Goal: Contribute content: Add original content to the website for others to see

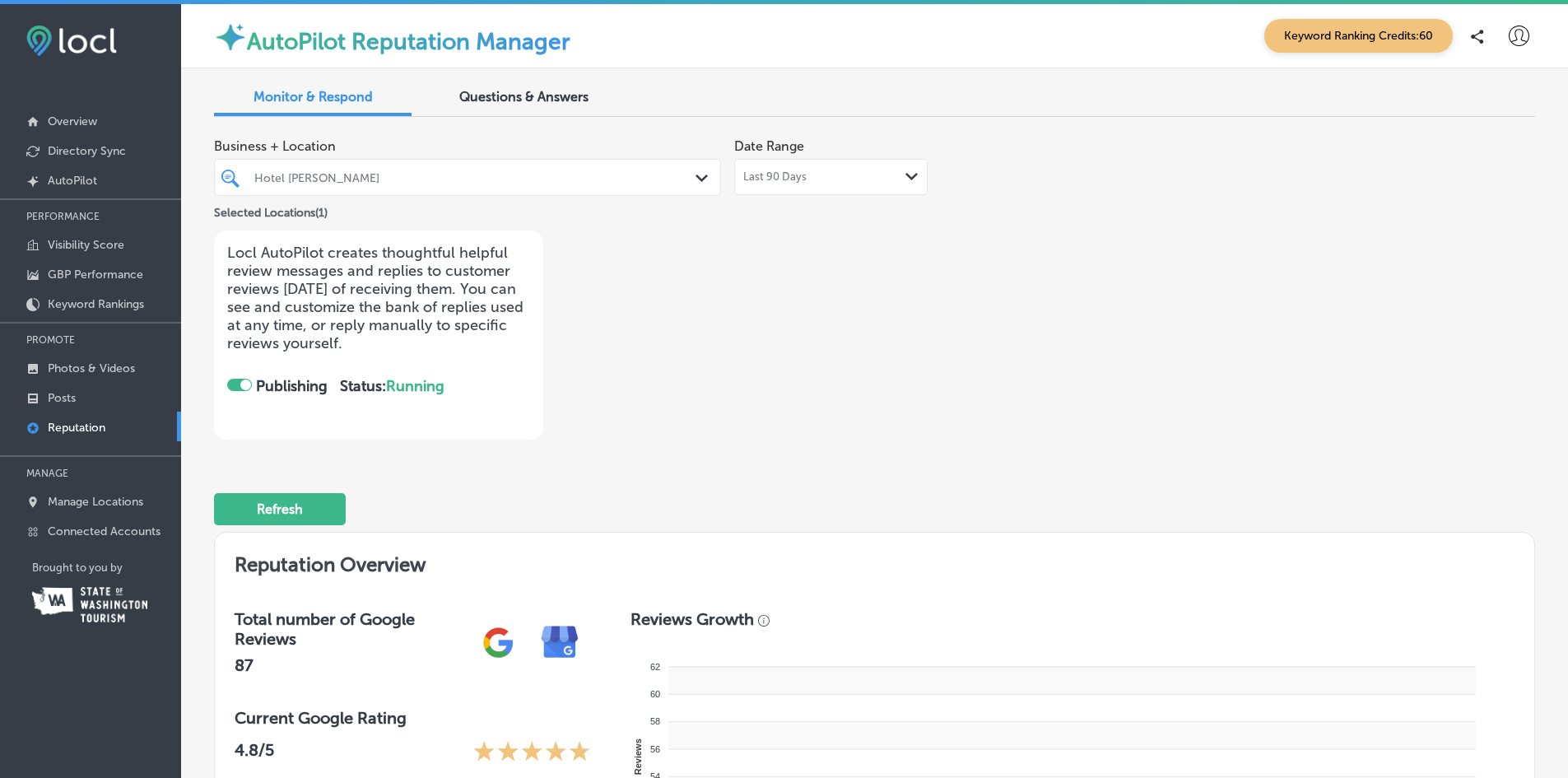
checkbox input "true"
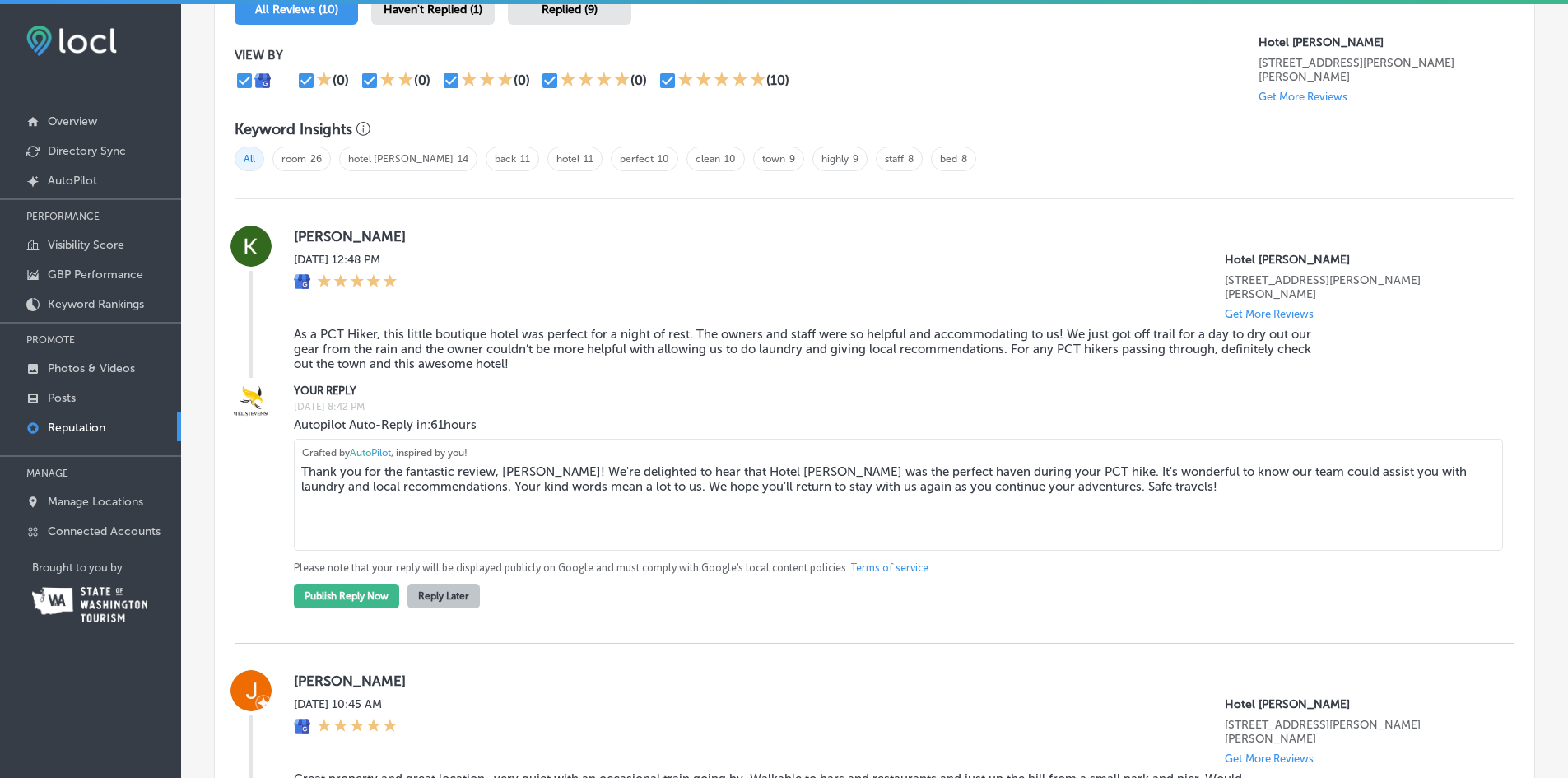
scroll to position [1070, 0]
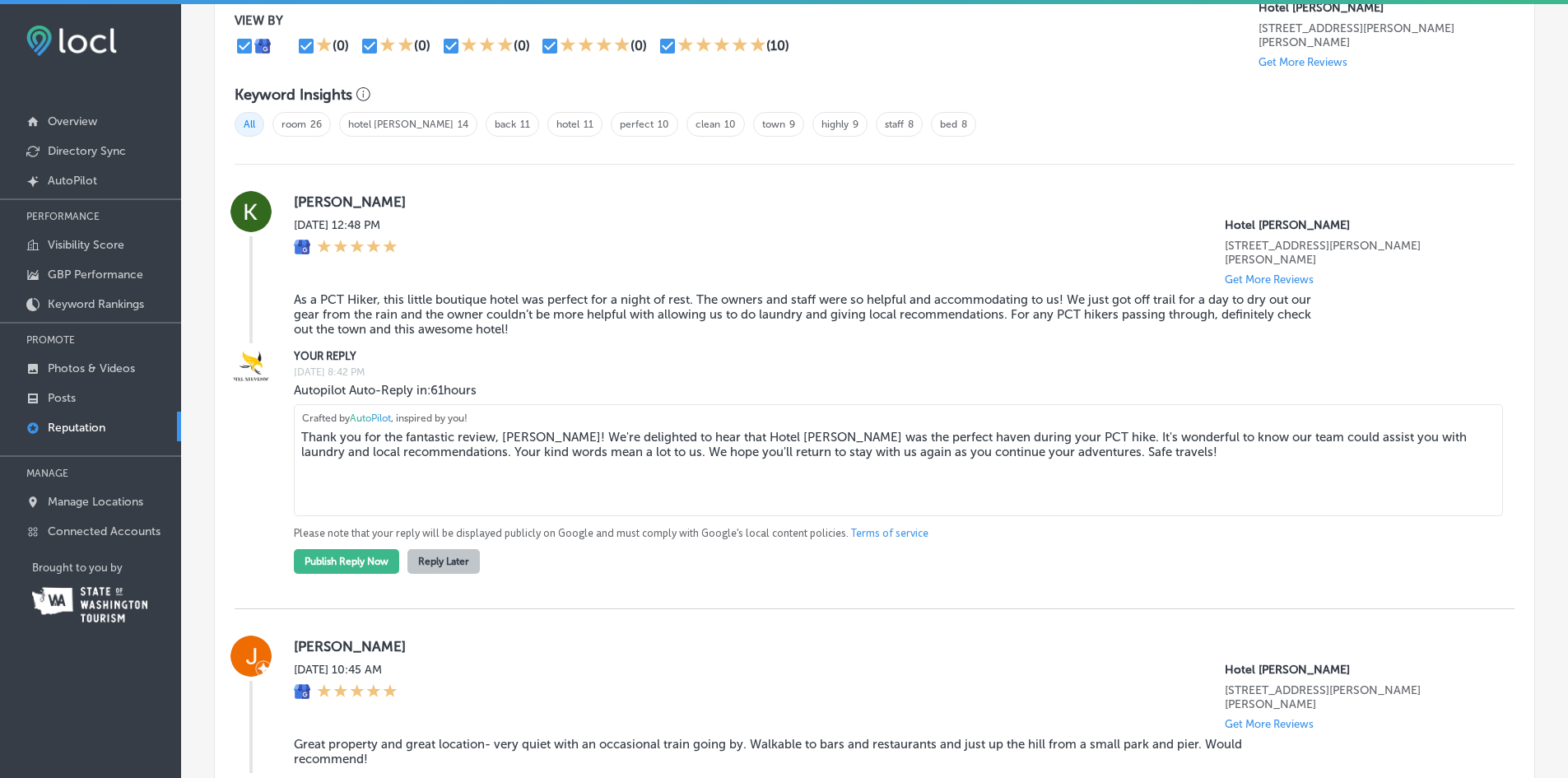
click at [1429, 422] on textarea "Thank you for the fantastic review, [PERSON_NAME]! We're delighted to hear that…" at bounding box center [898, 460] width 1209 height 112
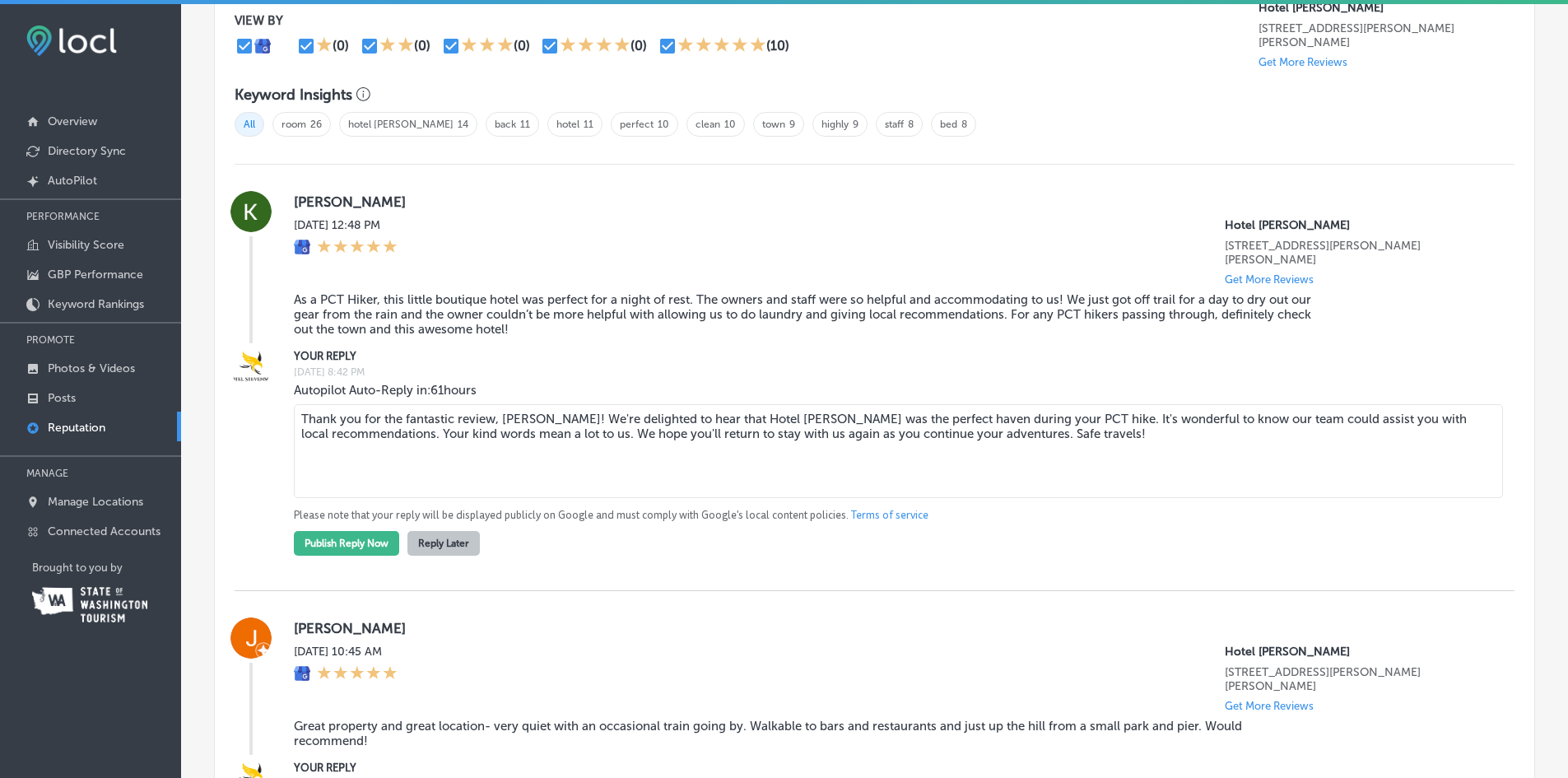
click at [405, 421] on textarea "Thank you for the fantastic review, Kathleen! We're delighted to hear that Hote…" at bounding box center [898, 451] width 1209 height 93
type textarea "Thank you for the fantastic review, Kathleen! We're delighted to hear that Hote…"
click at [366, 531] on button "Publish Reply Now" at bounding box center [347, 543] width 105 height 25
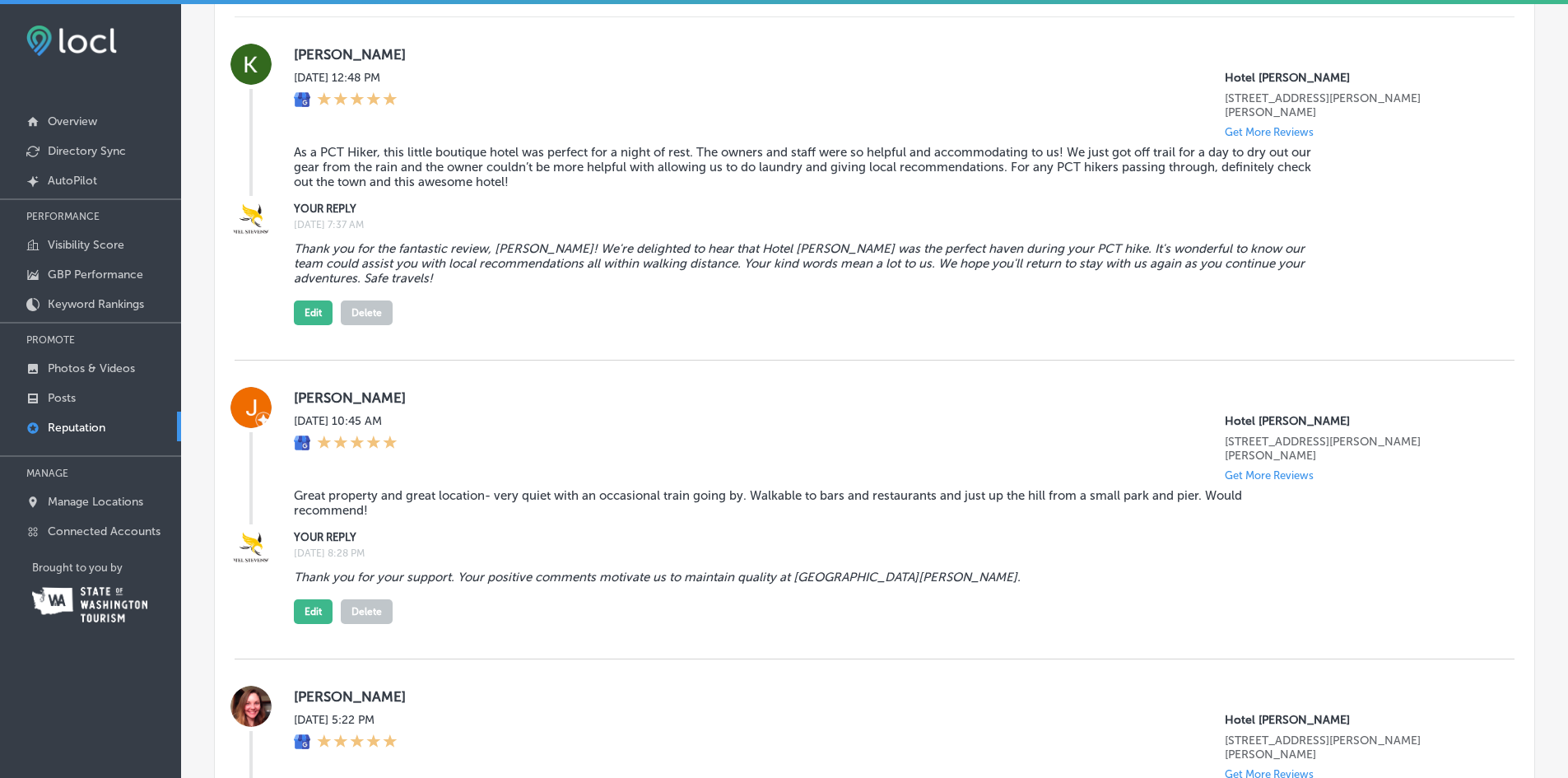
scroll to position [988, 0]
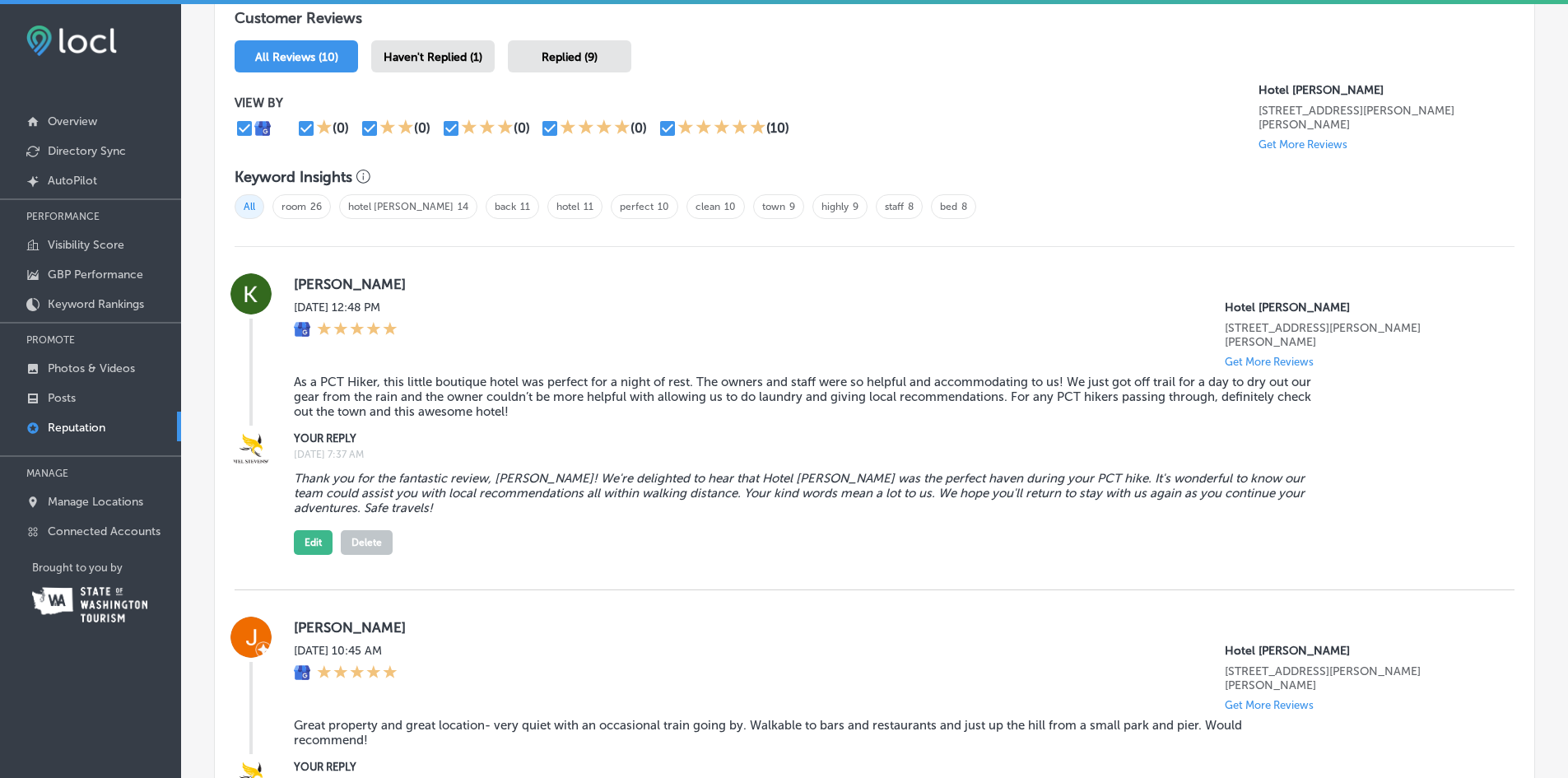
click at [410, 55] on span "Haven't Replied (1)" at bounding box center [433, 57] width 99 height 14
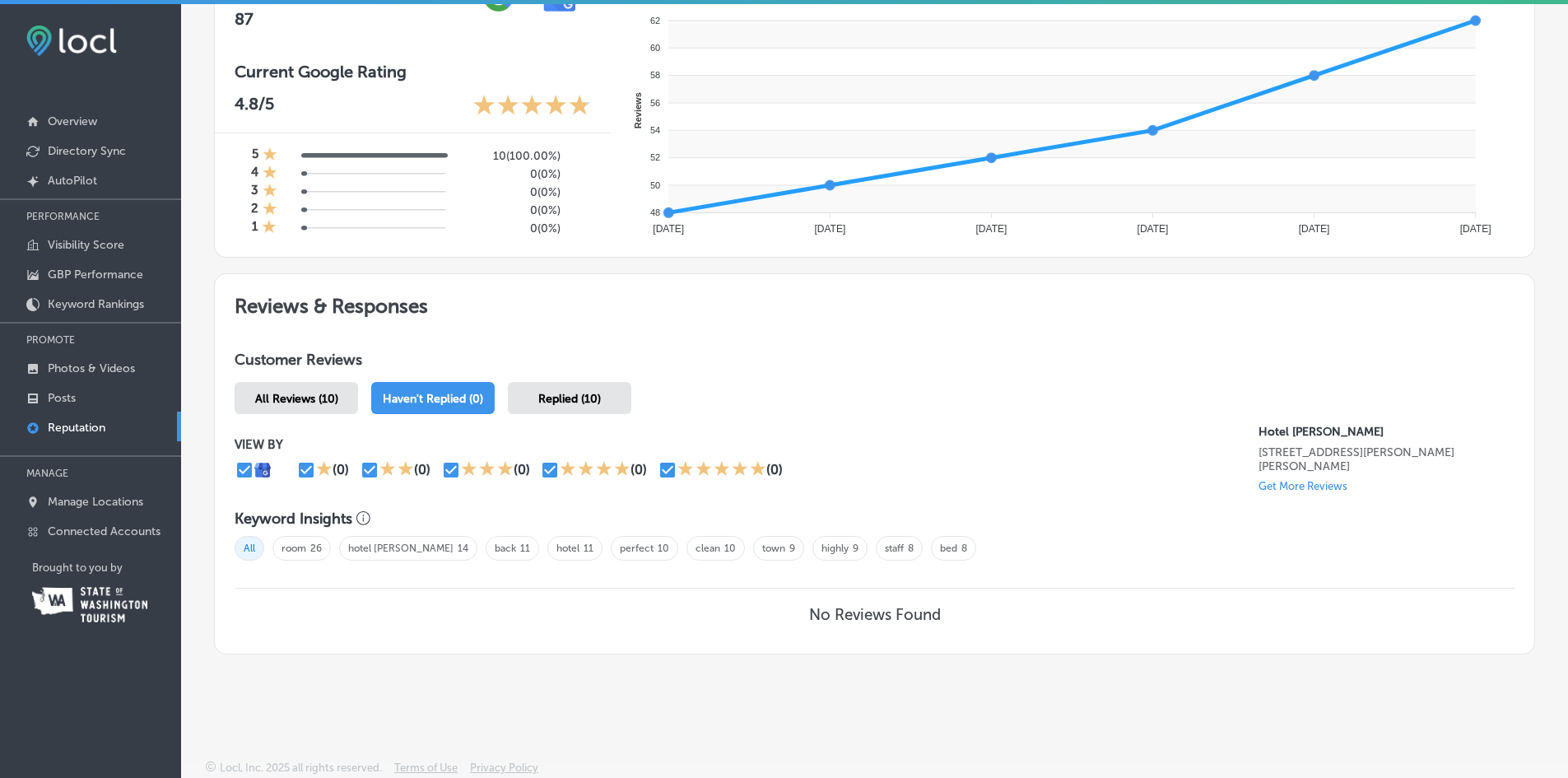
scroll to position [4, 0]
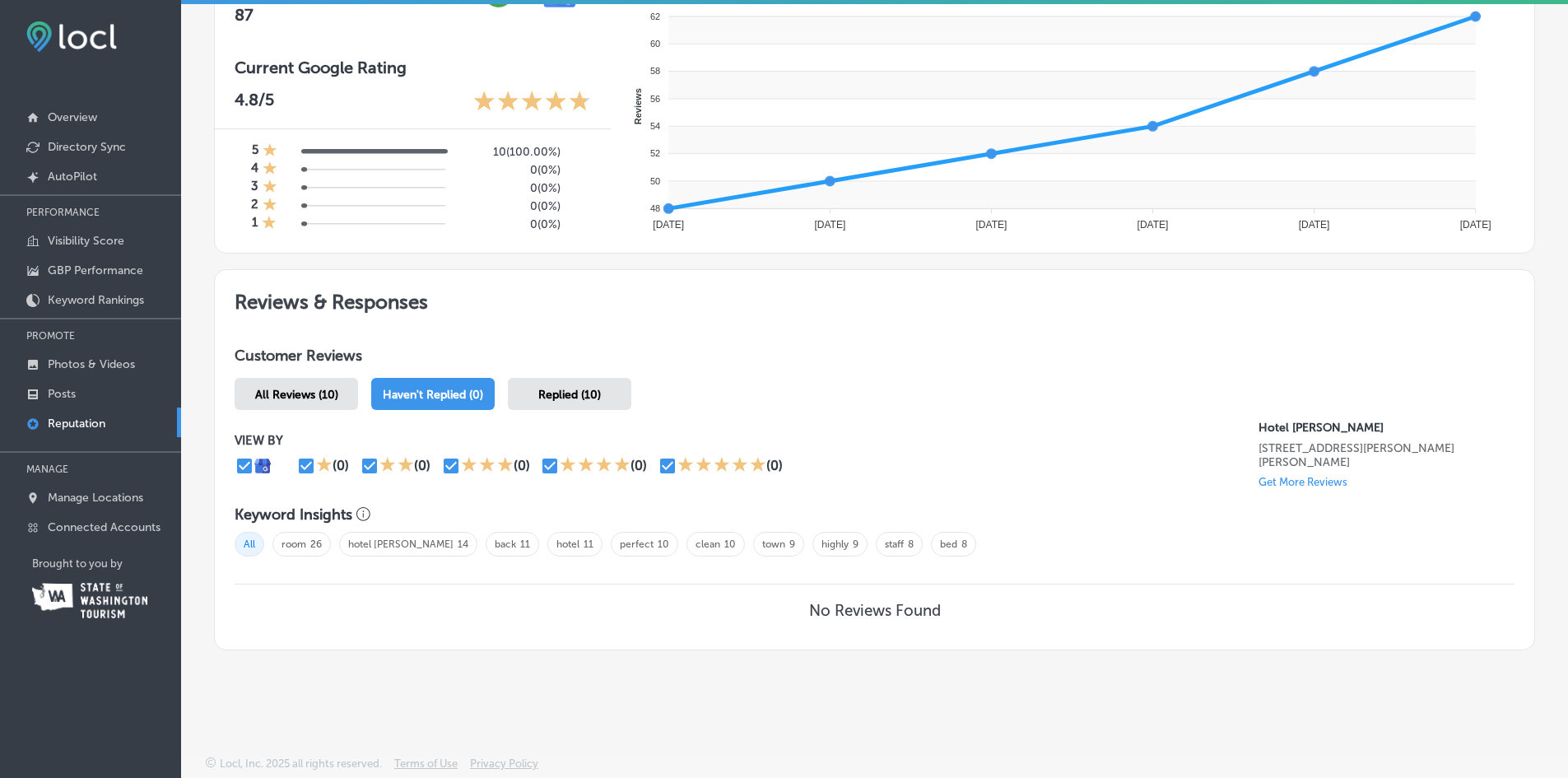
click at [299, 392] on span "All Reviews (10)" at bounding box center [296, 394] width 83 height 14
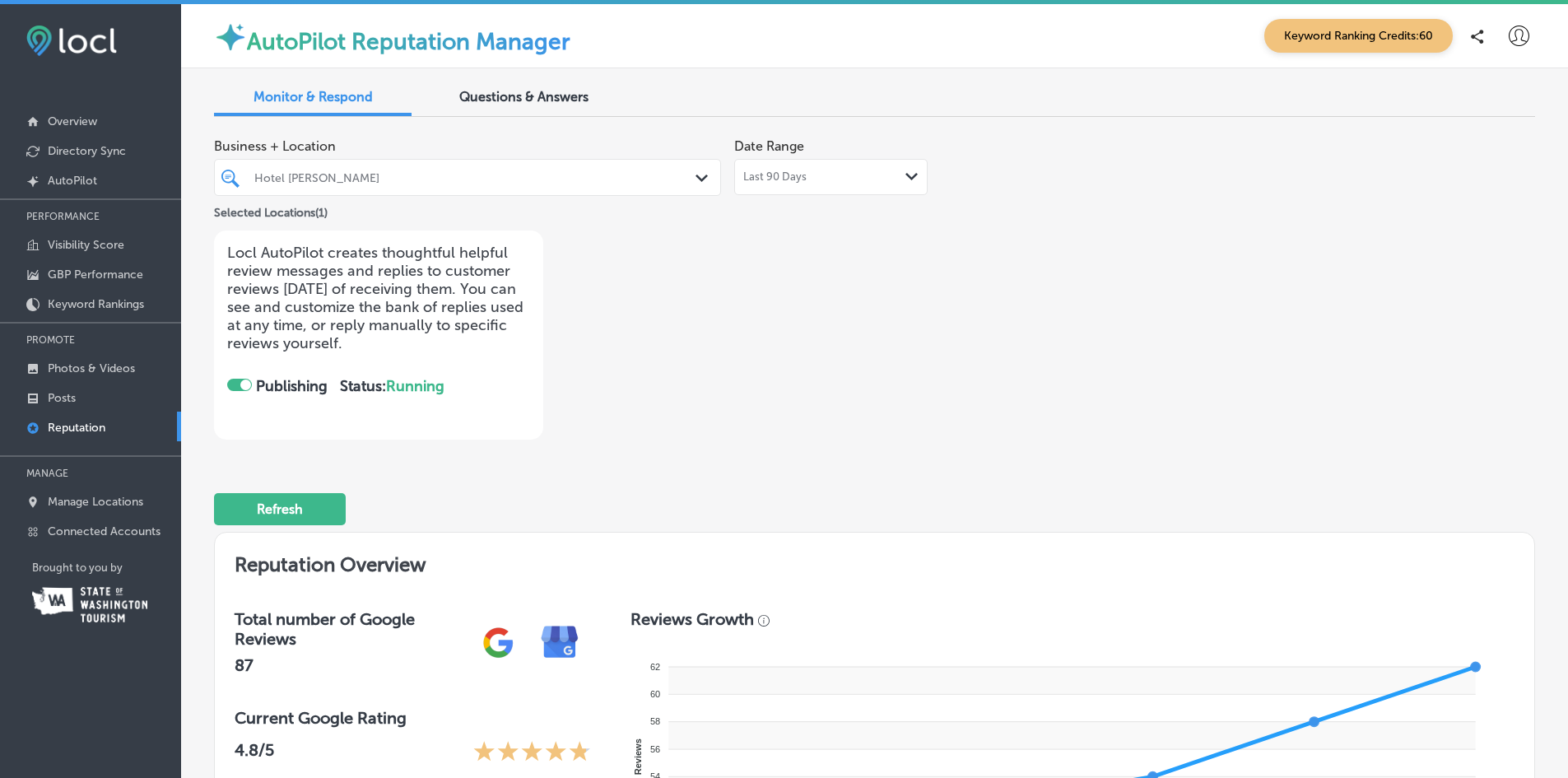
click at [75, 121] on p "Overview" at bounding box center [72, 121] width 49 height 14
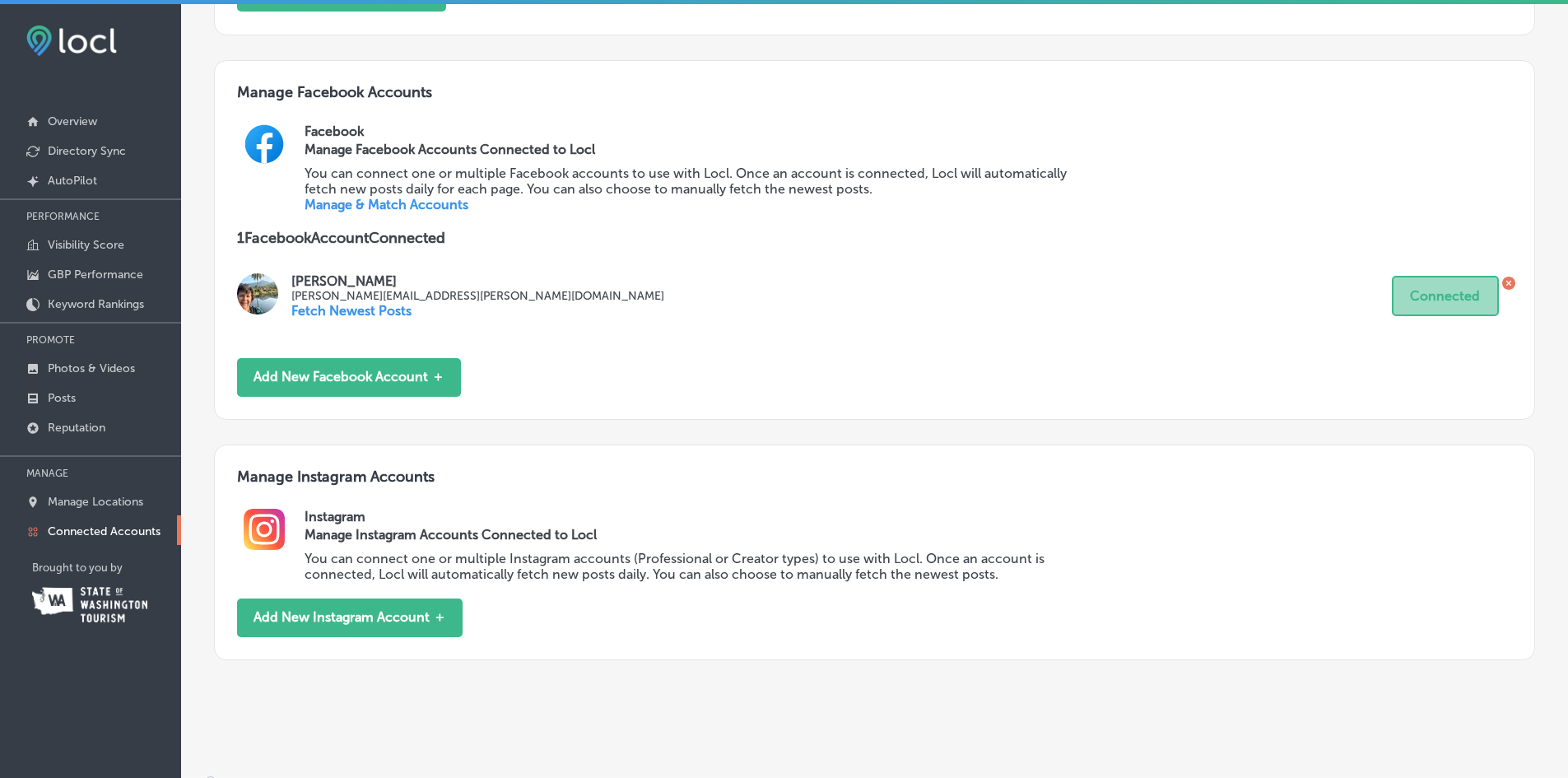
scroll to position [546, 0]
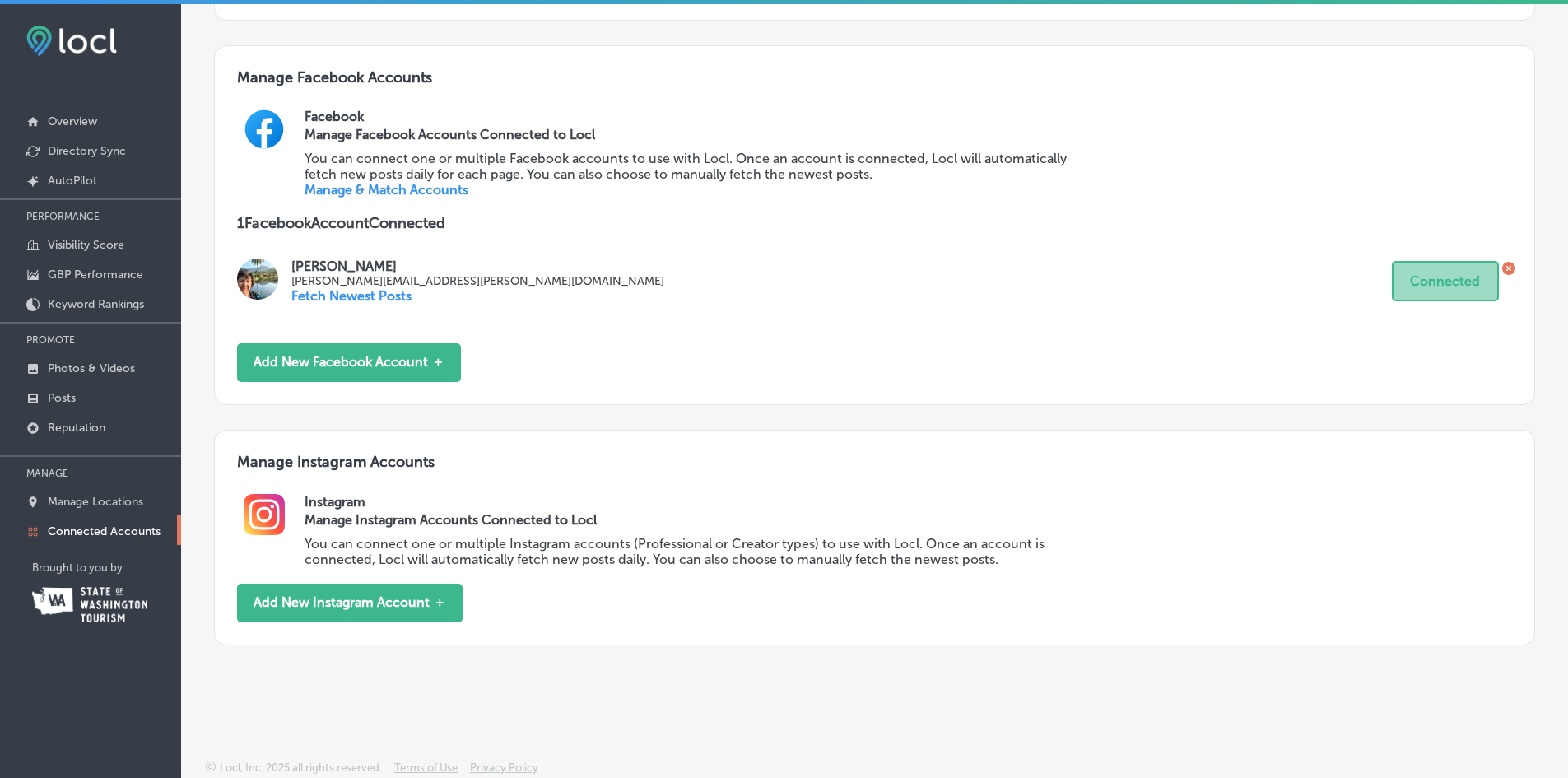
click at [359, 605] on button "Add New Instagram Account ＋" at bounding box center [349, 603] width 225 height 39
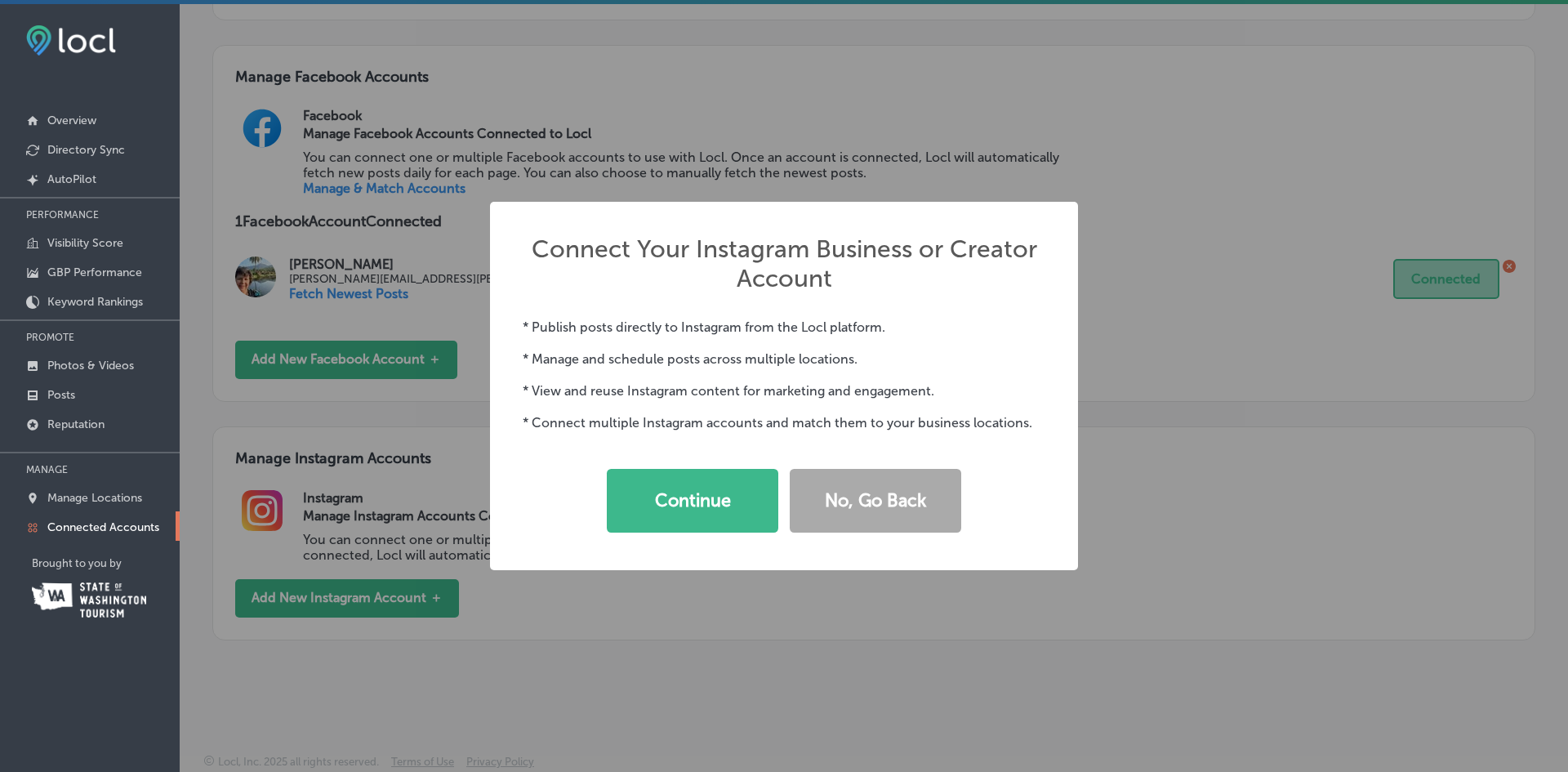
click at [655, 505] on button "Continue" at bounding box center [692, 501] width 171 height 64
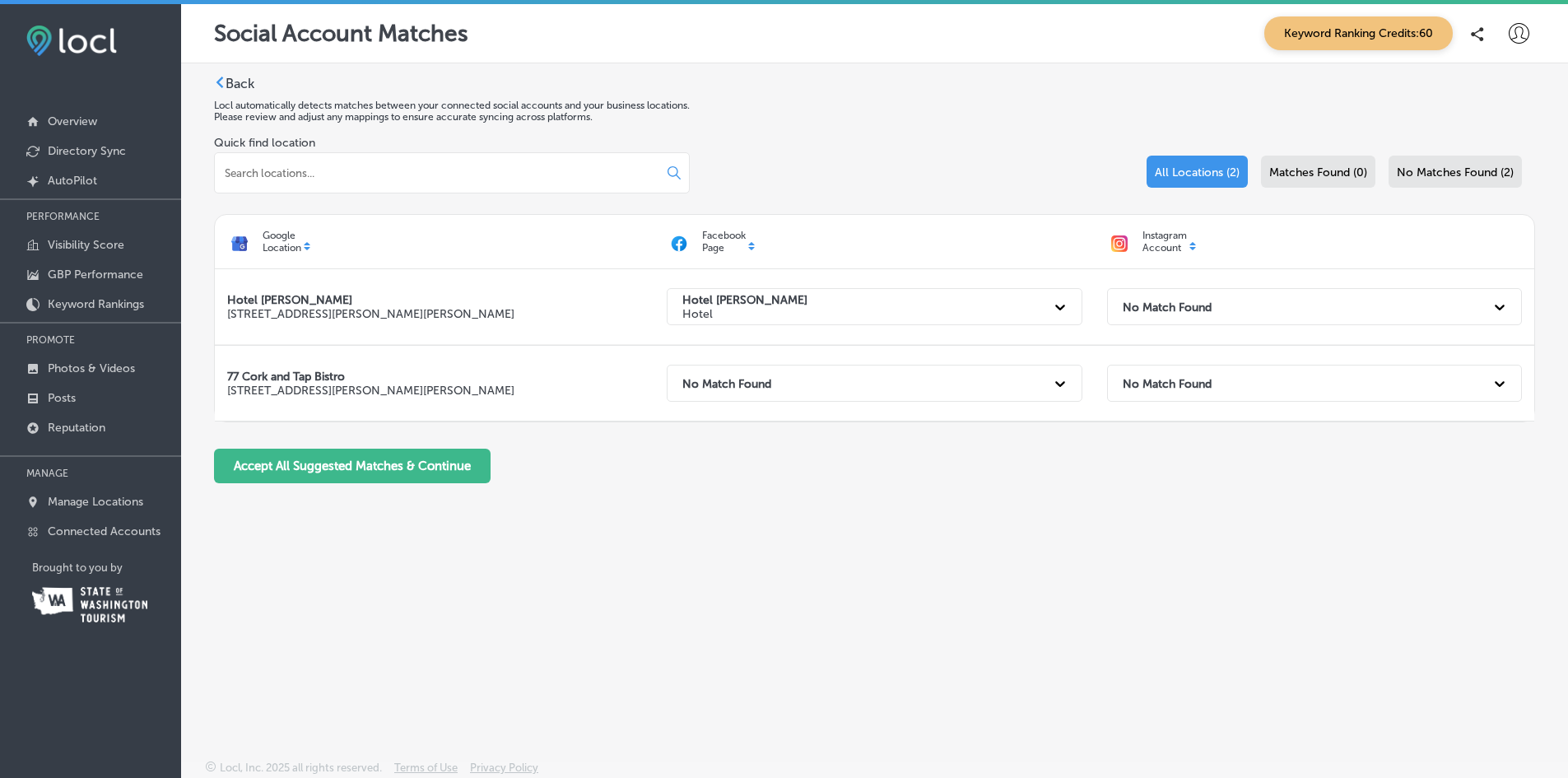
click at [1177, 313] on strong "No Match Found" at bounding box center [1167, 307] width 89 height 14
click at [1159, 381] on strong "Hotel [PERSON_NAME]" at bounding box center [1188, 378] width 143 height 15
click at [354, 459] on button "Accept All Suggested Matches & Continue" at bounding box center [353, 465] width 277 height 35
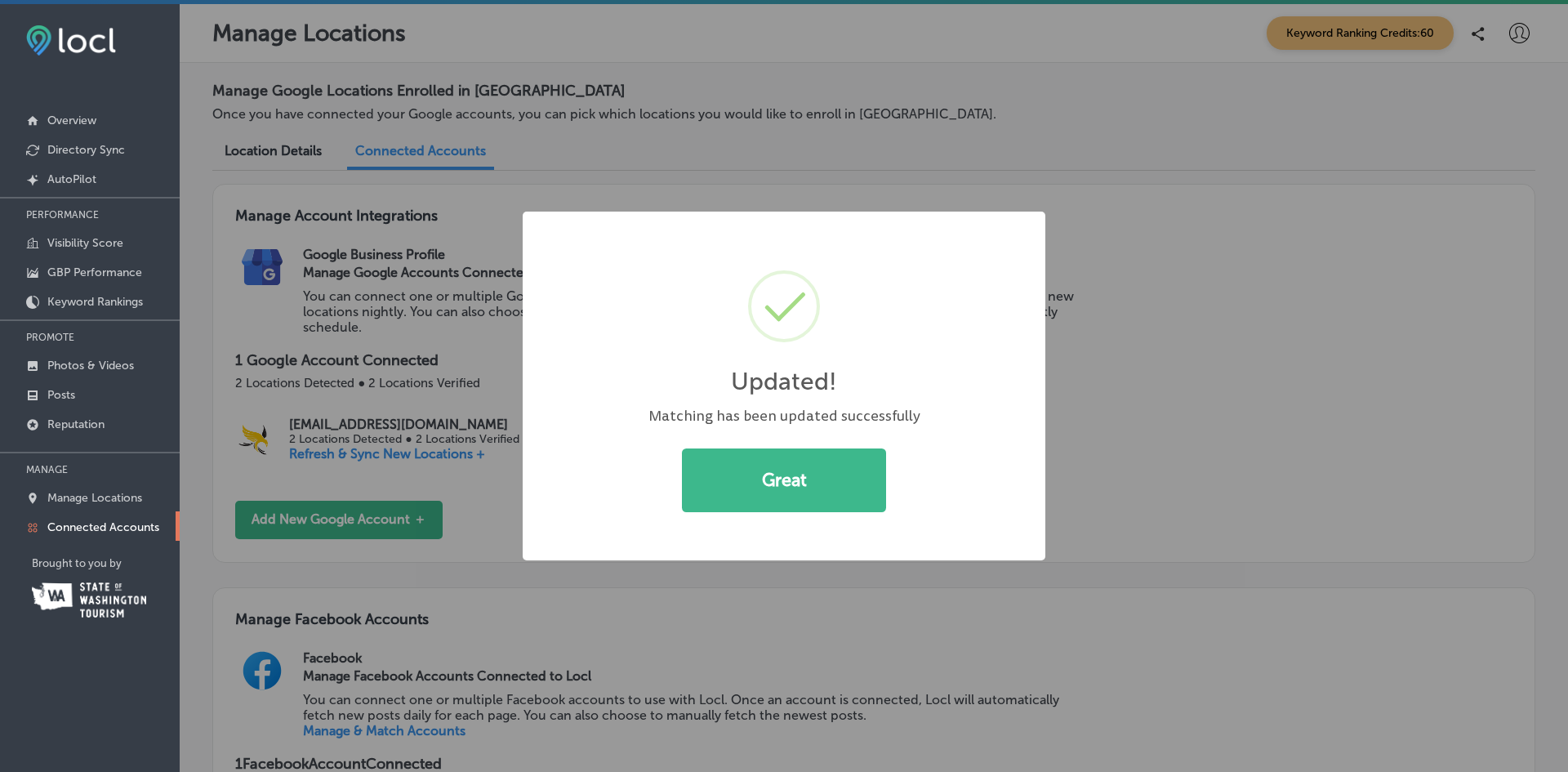
click at [782, 479] on button "Great" at bounding box center [784, 480] width 204 height 64
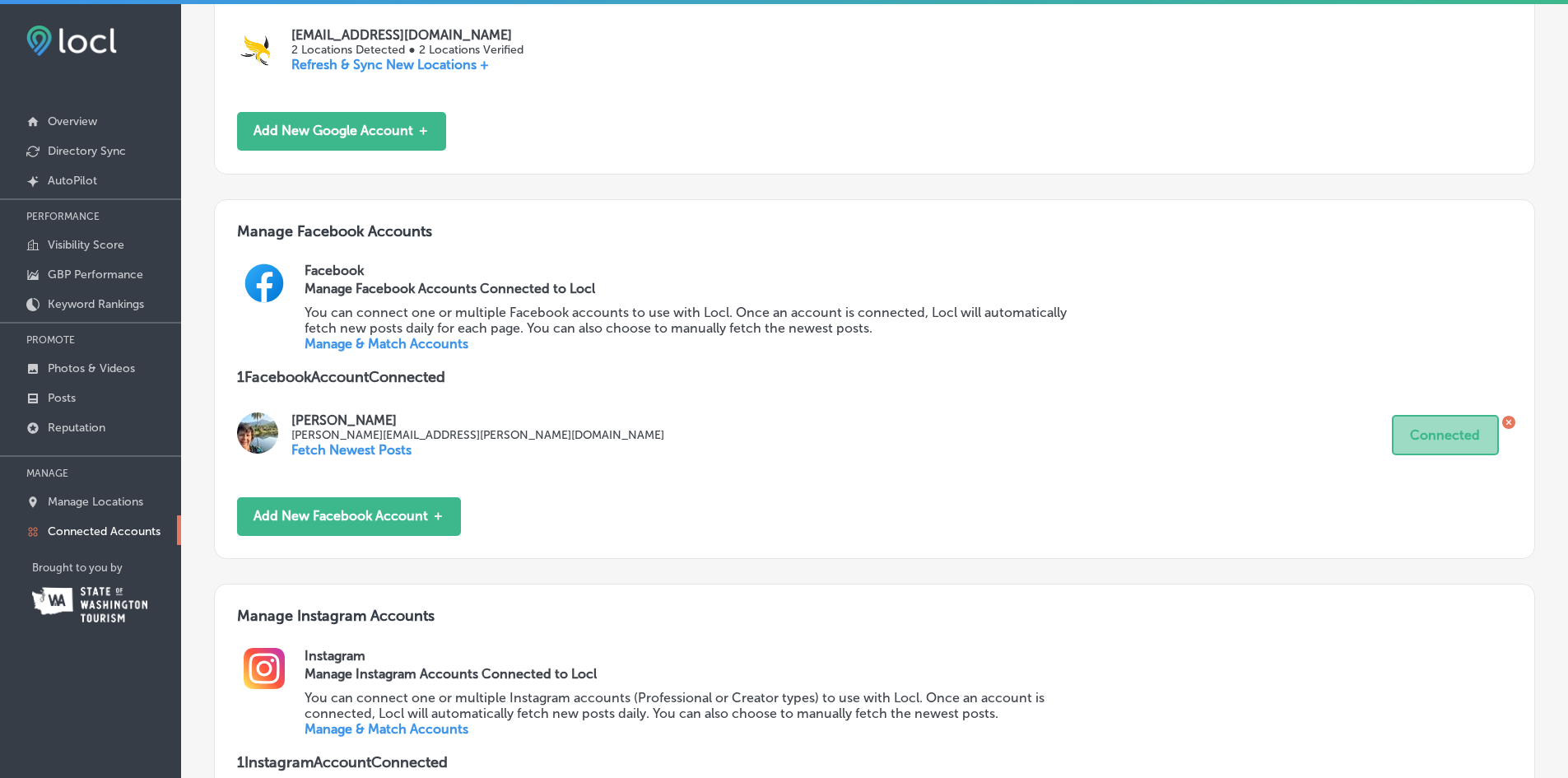
scroll to position [165, 0]
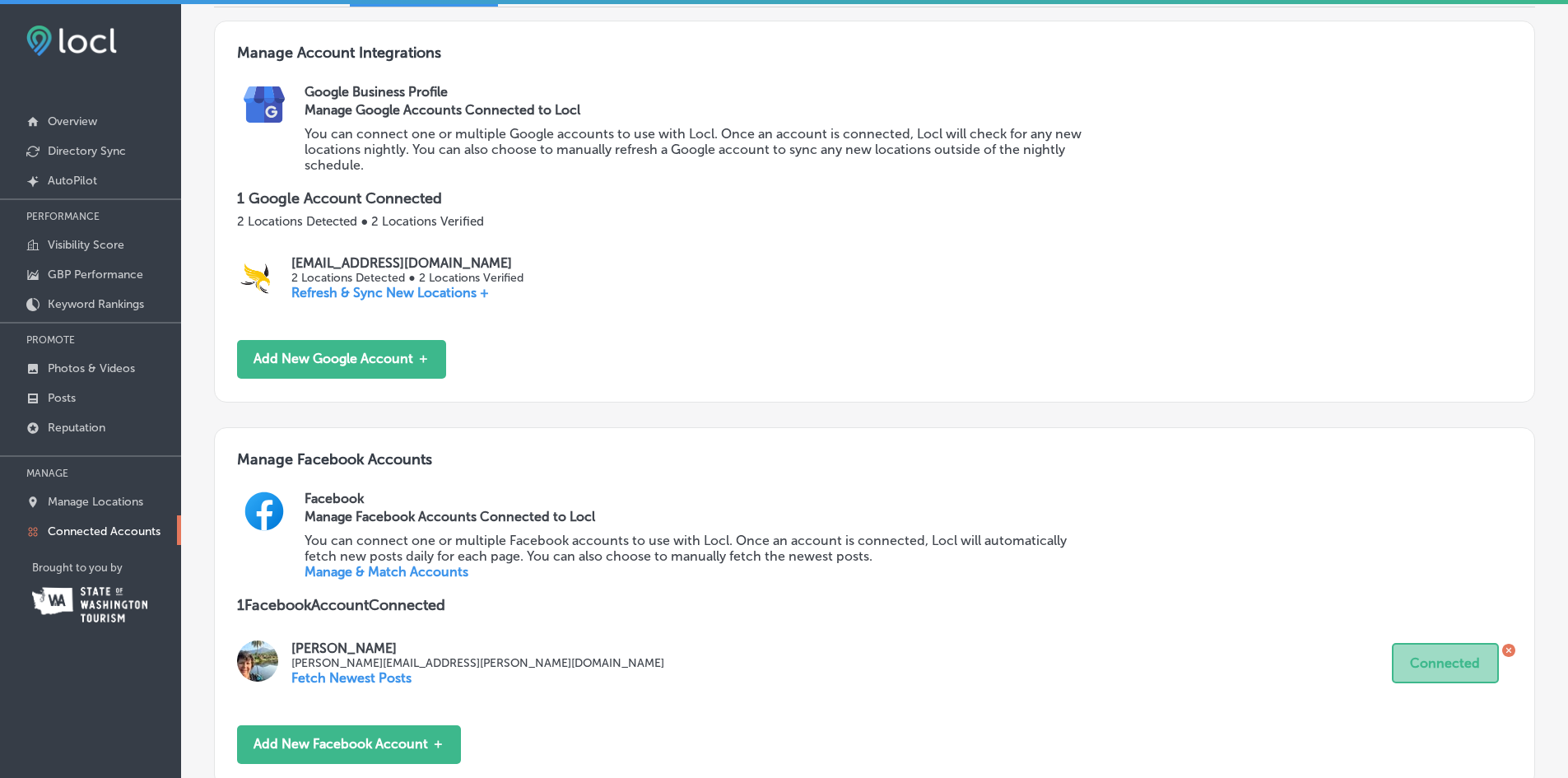
click at [366, 354] on button "Add New Google Account ＋" at bounding box center [341, 359] width 209 height 39
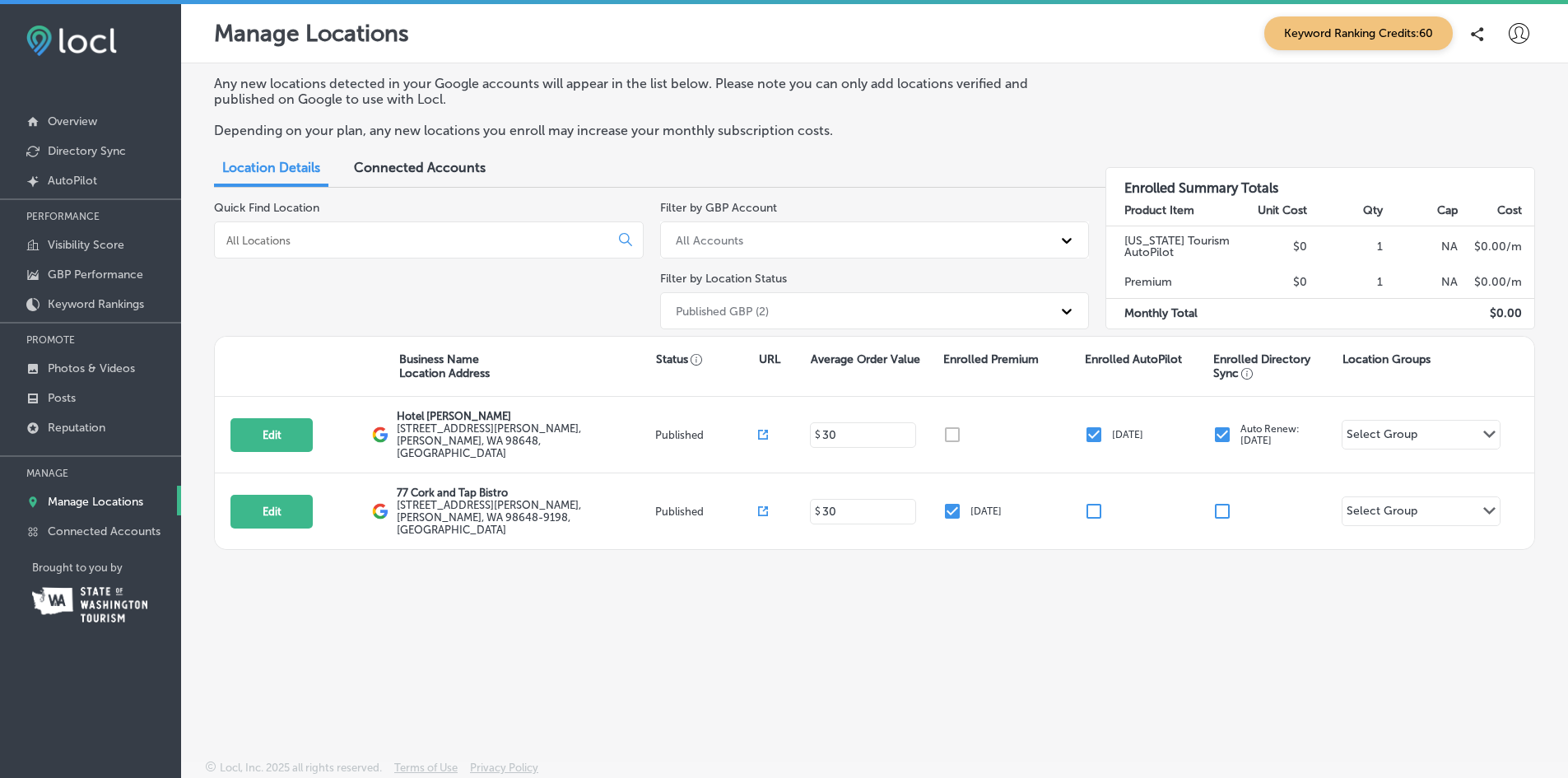
click at [76, 118] on p "Overview" at bounding box center [72, 121] width 49 height 14
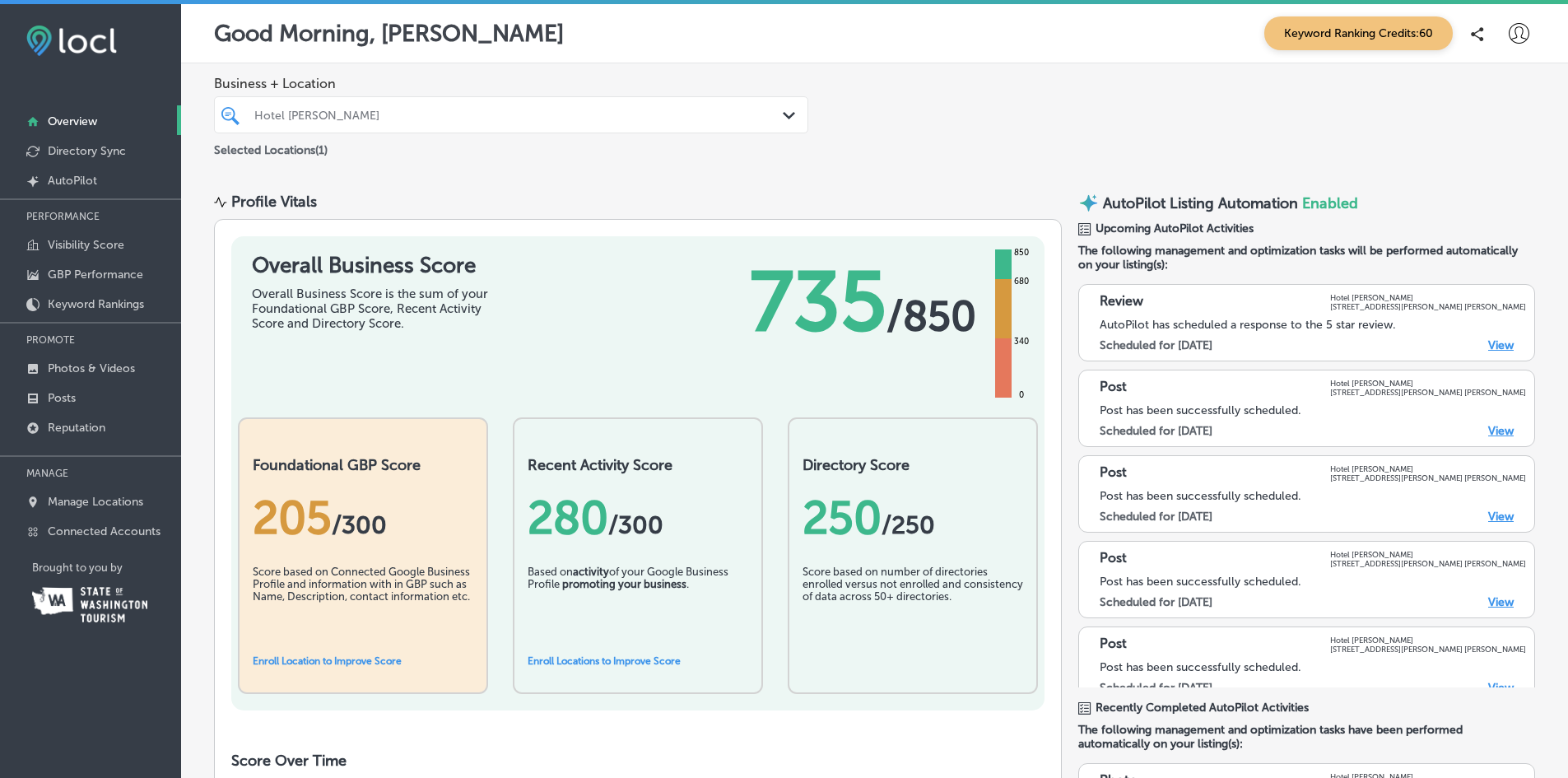
click at [63, 246] on p "Visibility Score" at bounding box center [86, 245] width 76 height 14
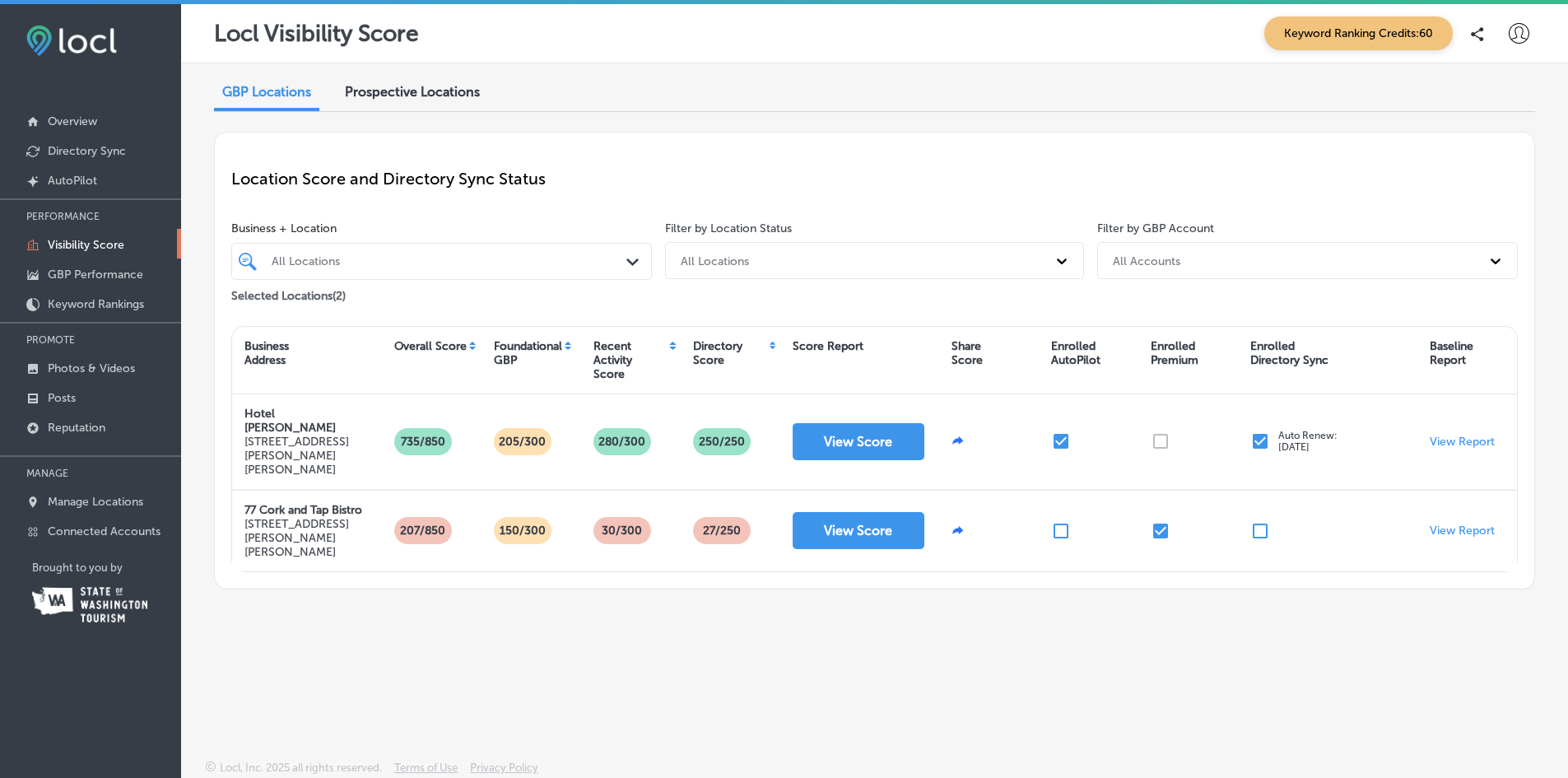
click at [54, 364] on p "Photos & Videos" at bounding box center [91, 368] width 87 height 14
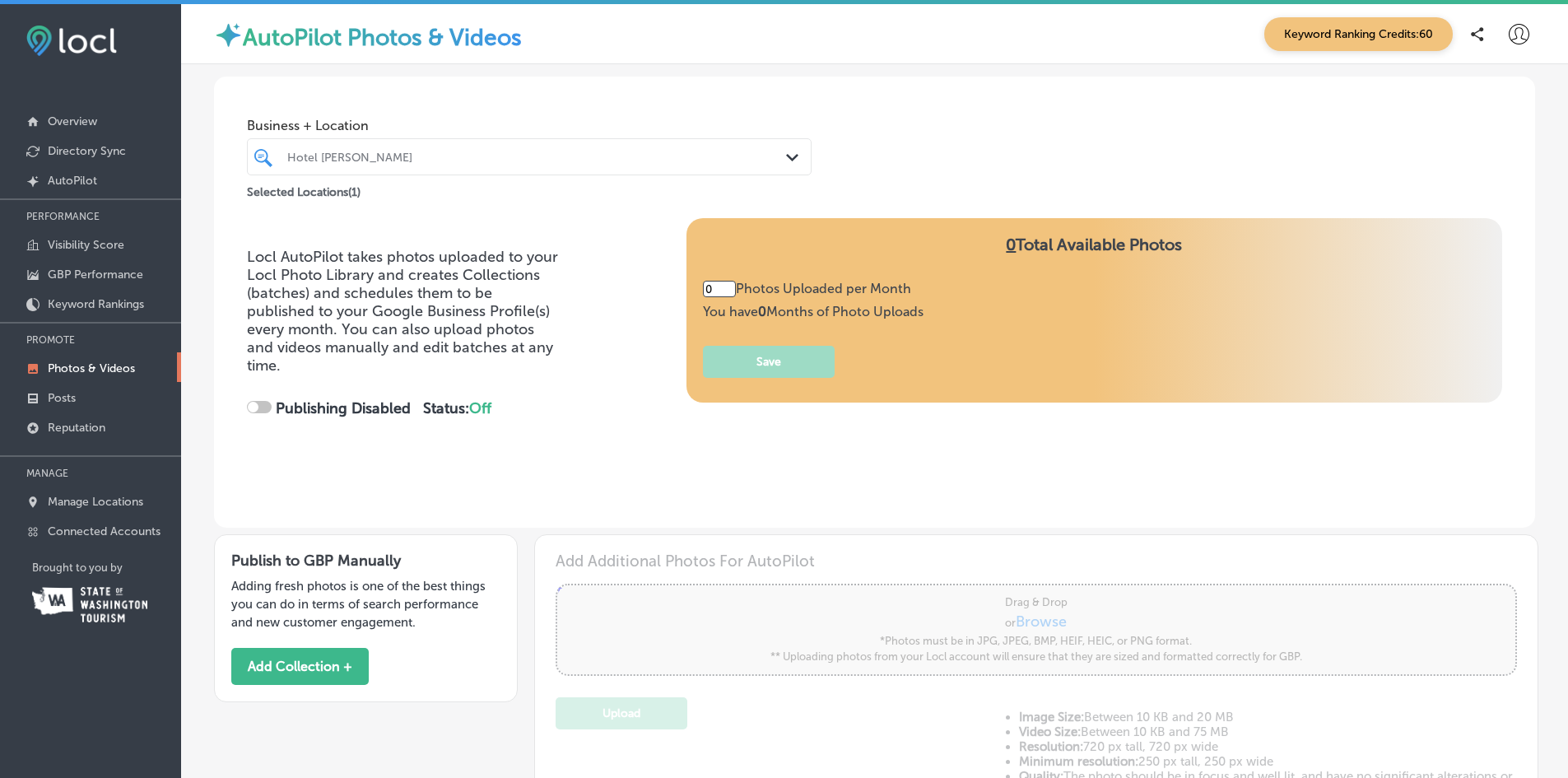
type input "5"
checkbox input "true"
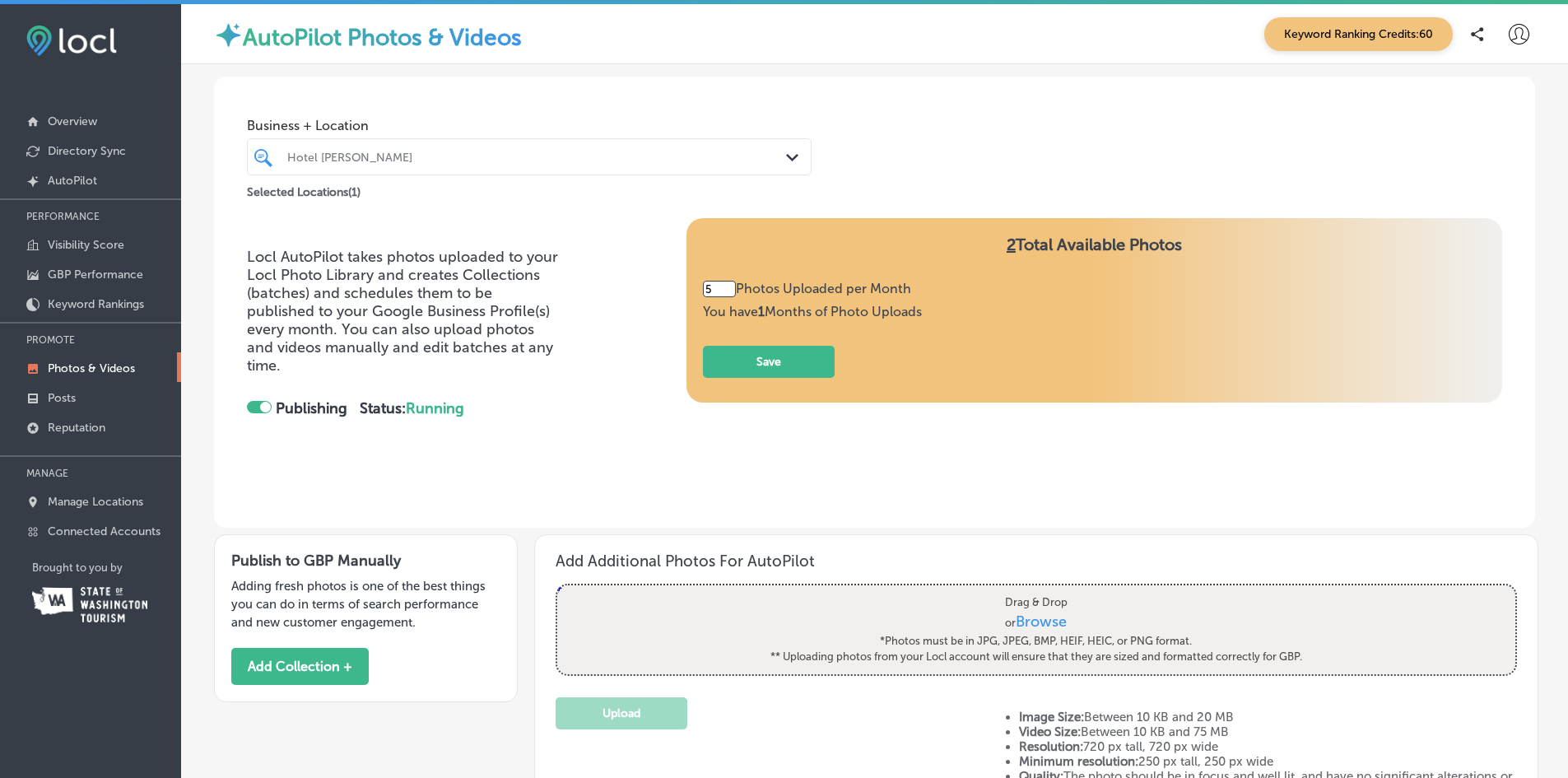
click at [77, 117] on p "Overview" at bounding box center [72, 121] width 49 height 14
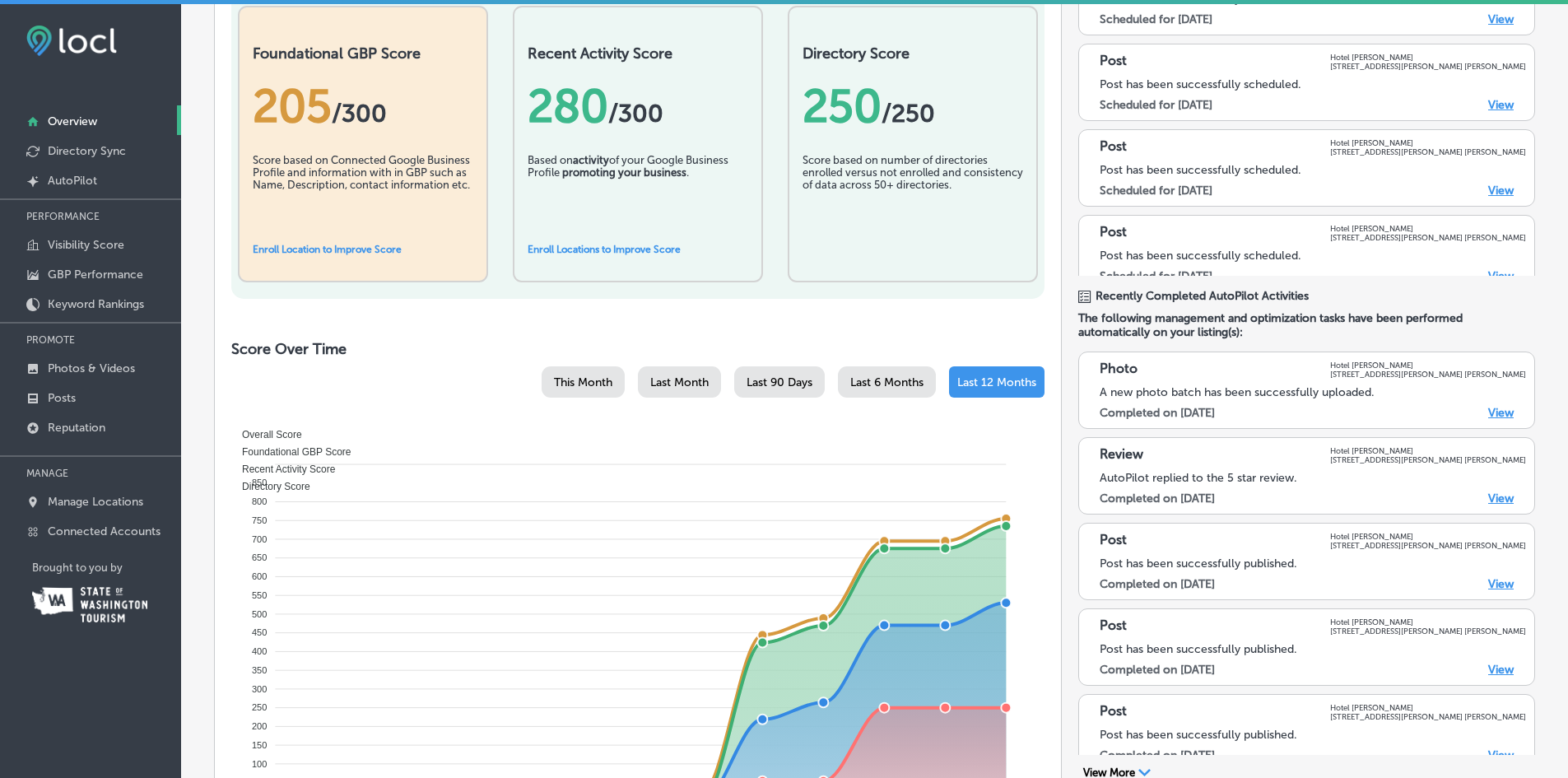
scroll to position [823, 0]
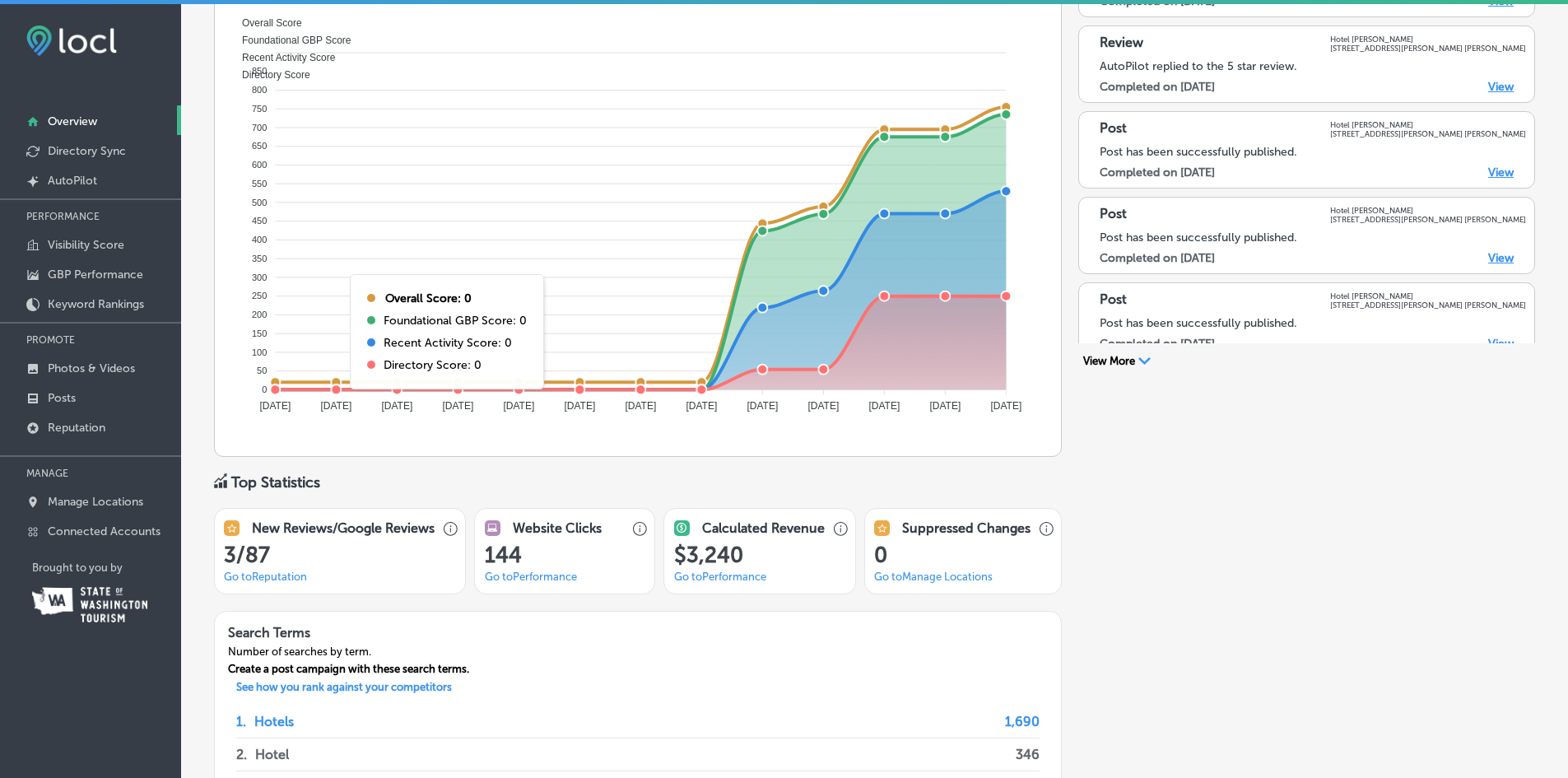
click at [70, 395] on p "Posts" at bounding box center [61, 397] width 28 height 14
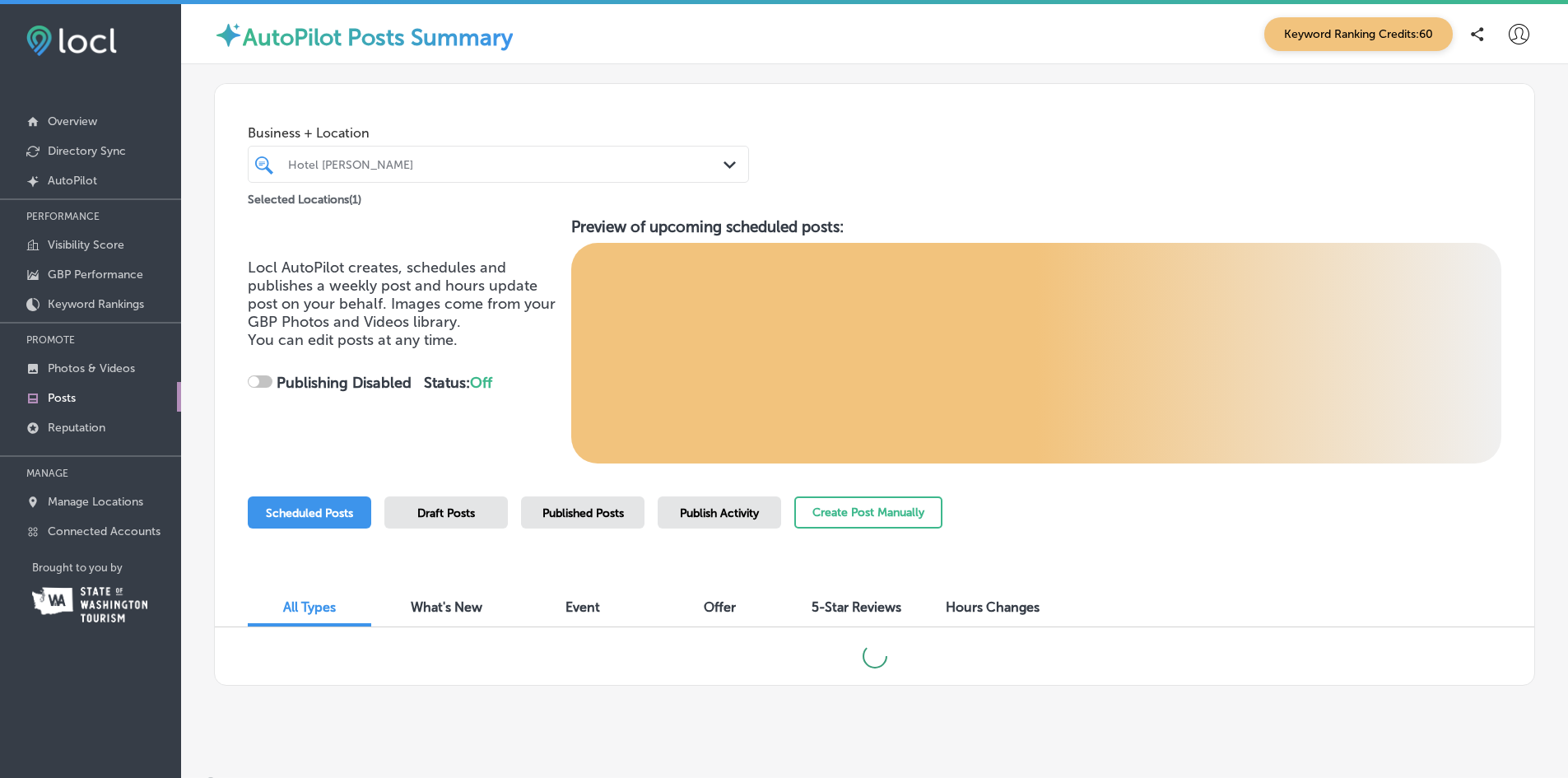
checkbox input "true"
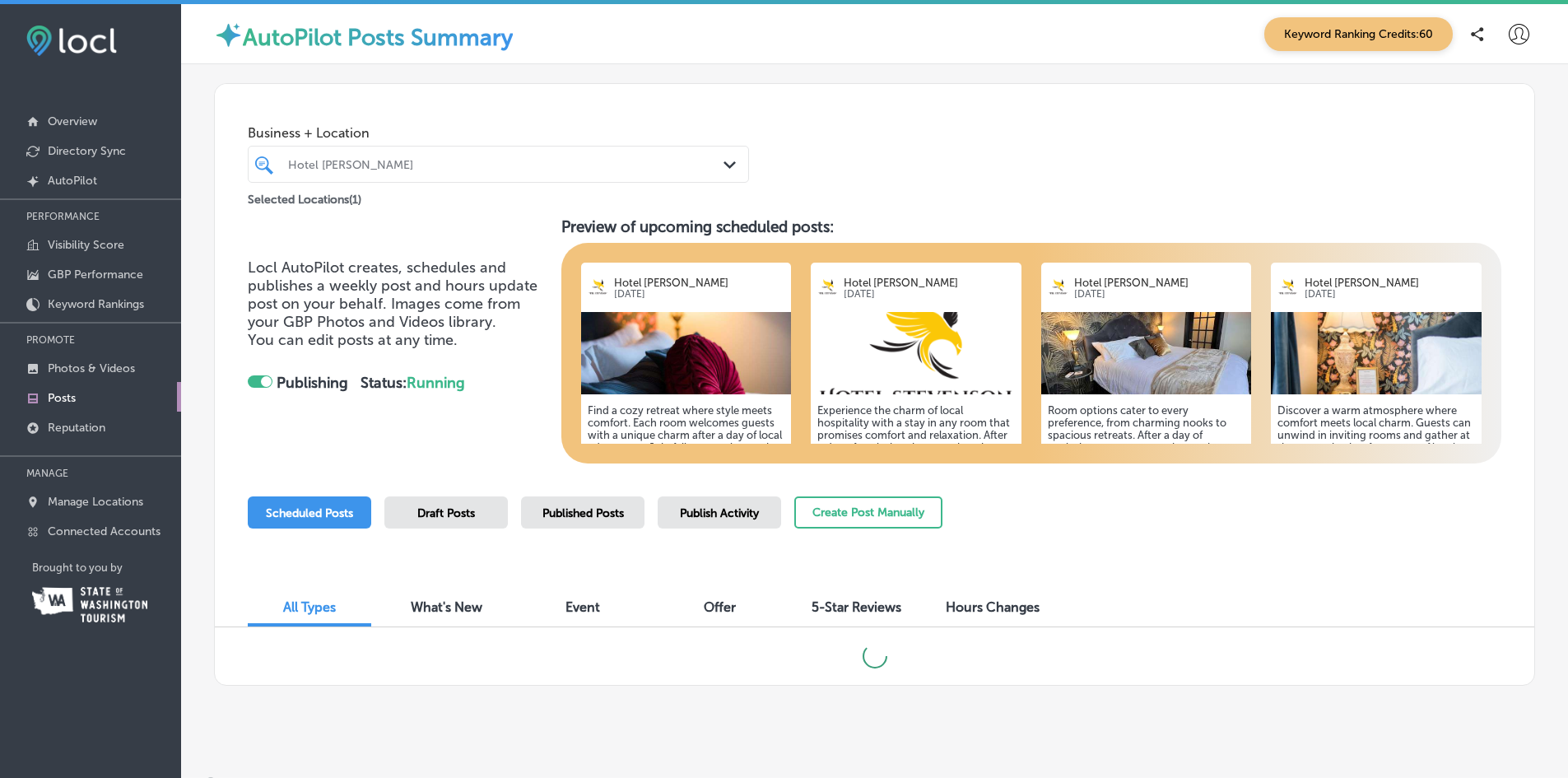
click at [707, 290] on p "Sep 19, 2025" at bounding box center [699, 294] width 171 height 11
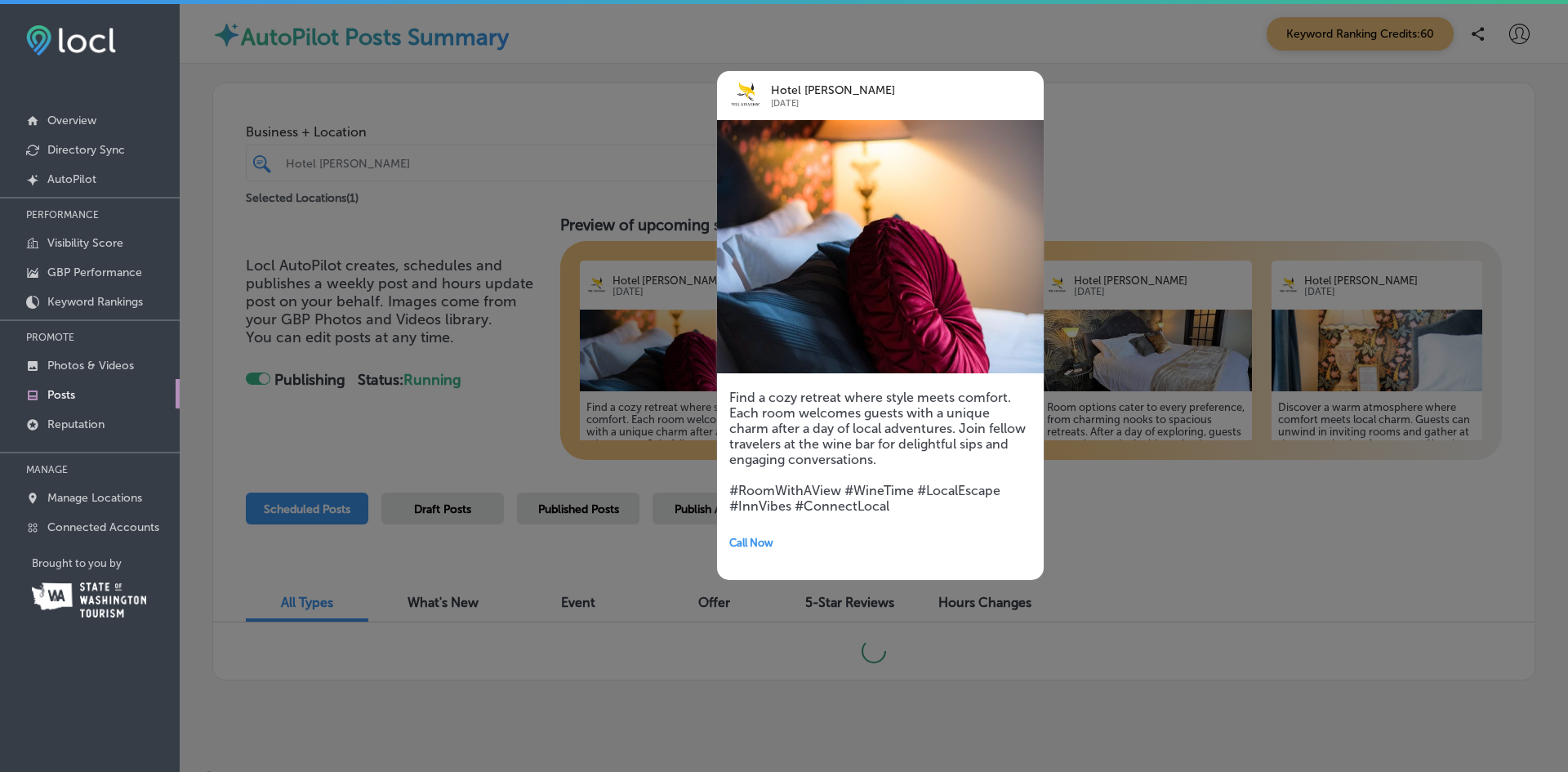
click at [665, 292] on div at bounding box center [784, 386] width 1568 height 772
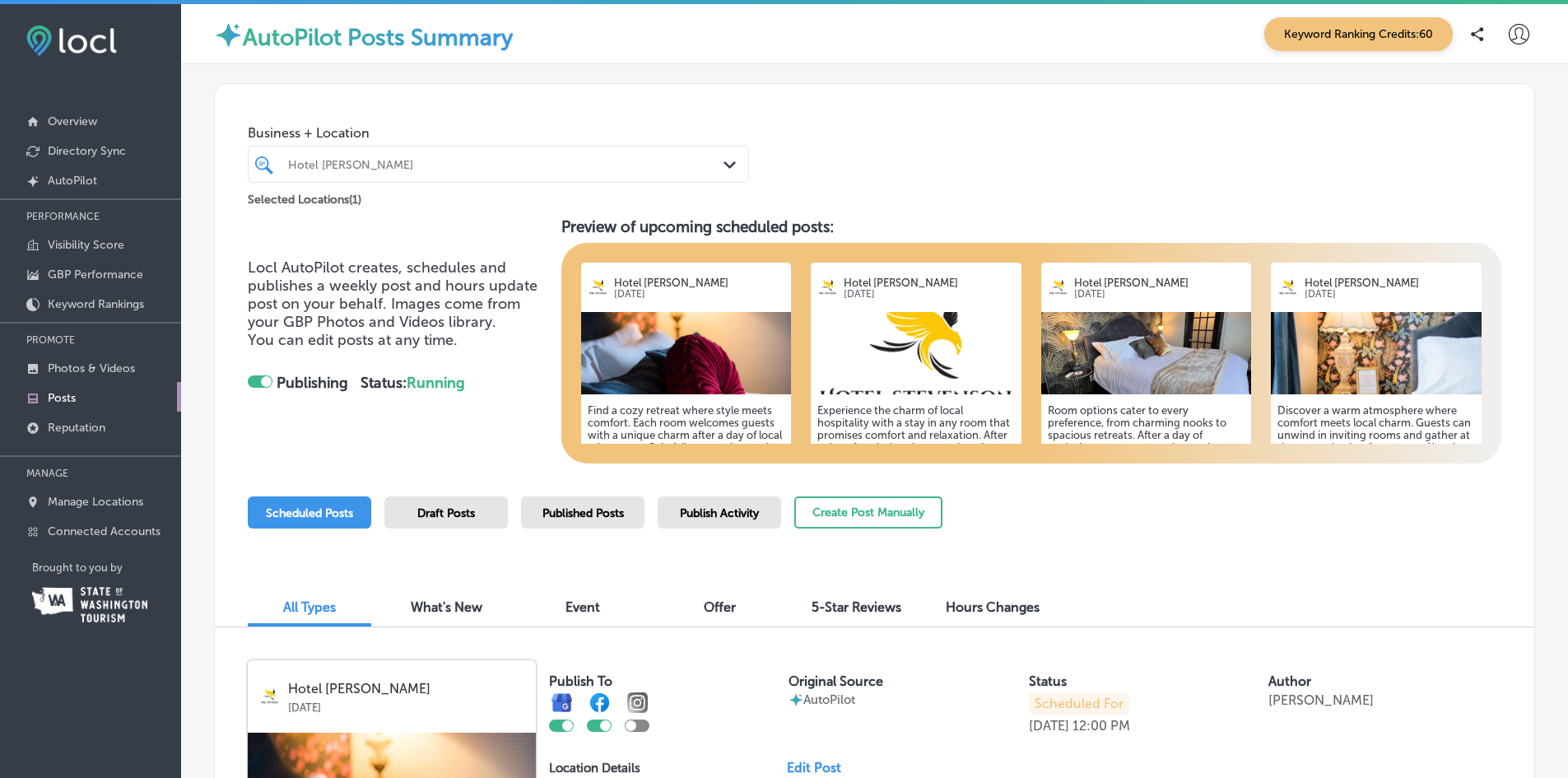
click at [740, 294] on p "Sep 19, 2025" at bounding box center [699, 294] width 171 height 11
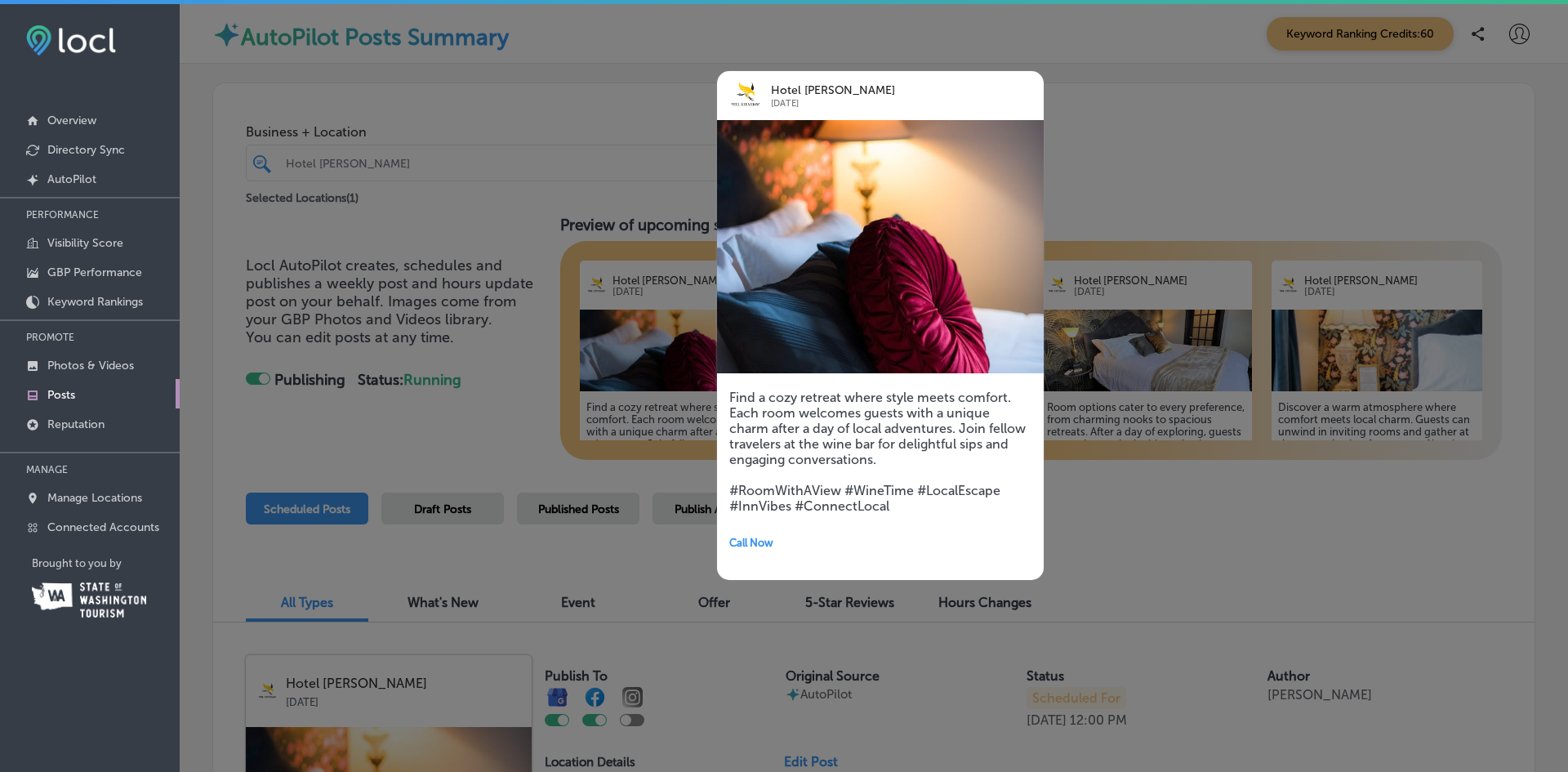
click at [823, 403] on h5 "Find a cozy retreat where style meets comfort. Each room welcomes guests with a…" at bounding box center [880, 451] width 302 height 124
click at [643, 390] on div at bounding box center [784, 386] width 1568 height 772
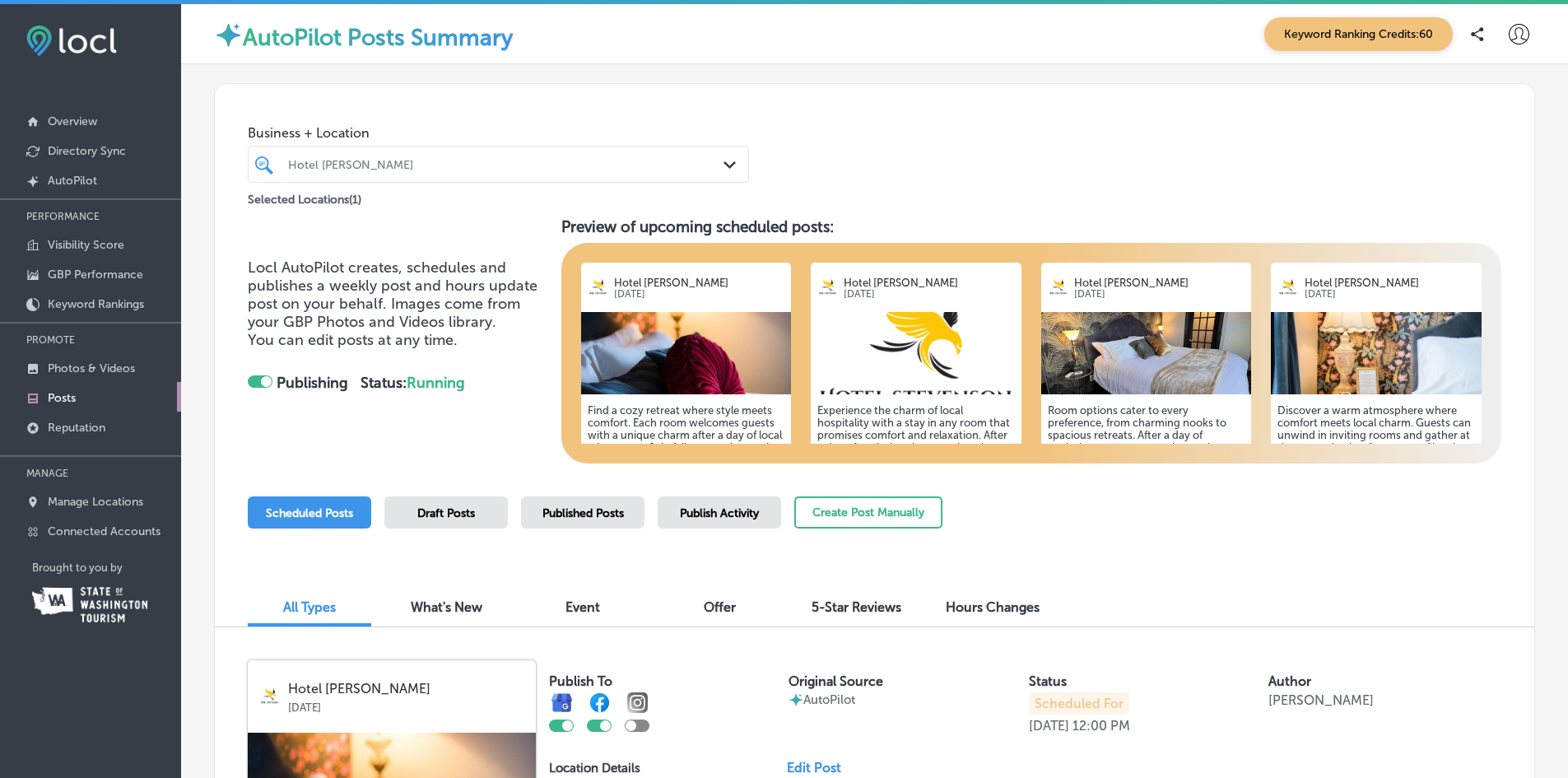
scroll to position [330, 0]
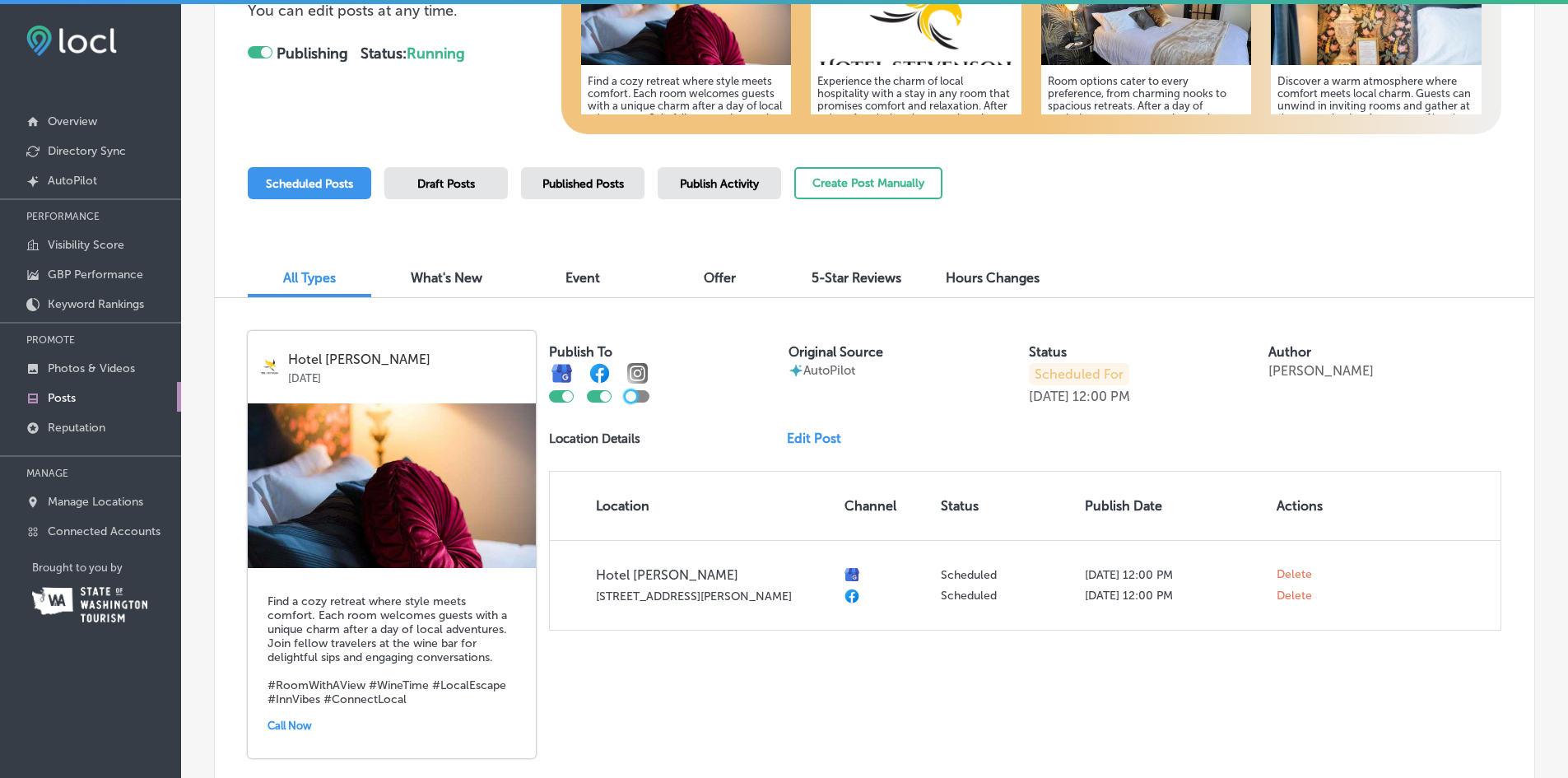
click at [633, 398] on div at bounding box center [630, 396] width 11 height 11
checkbox input "true"
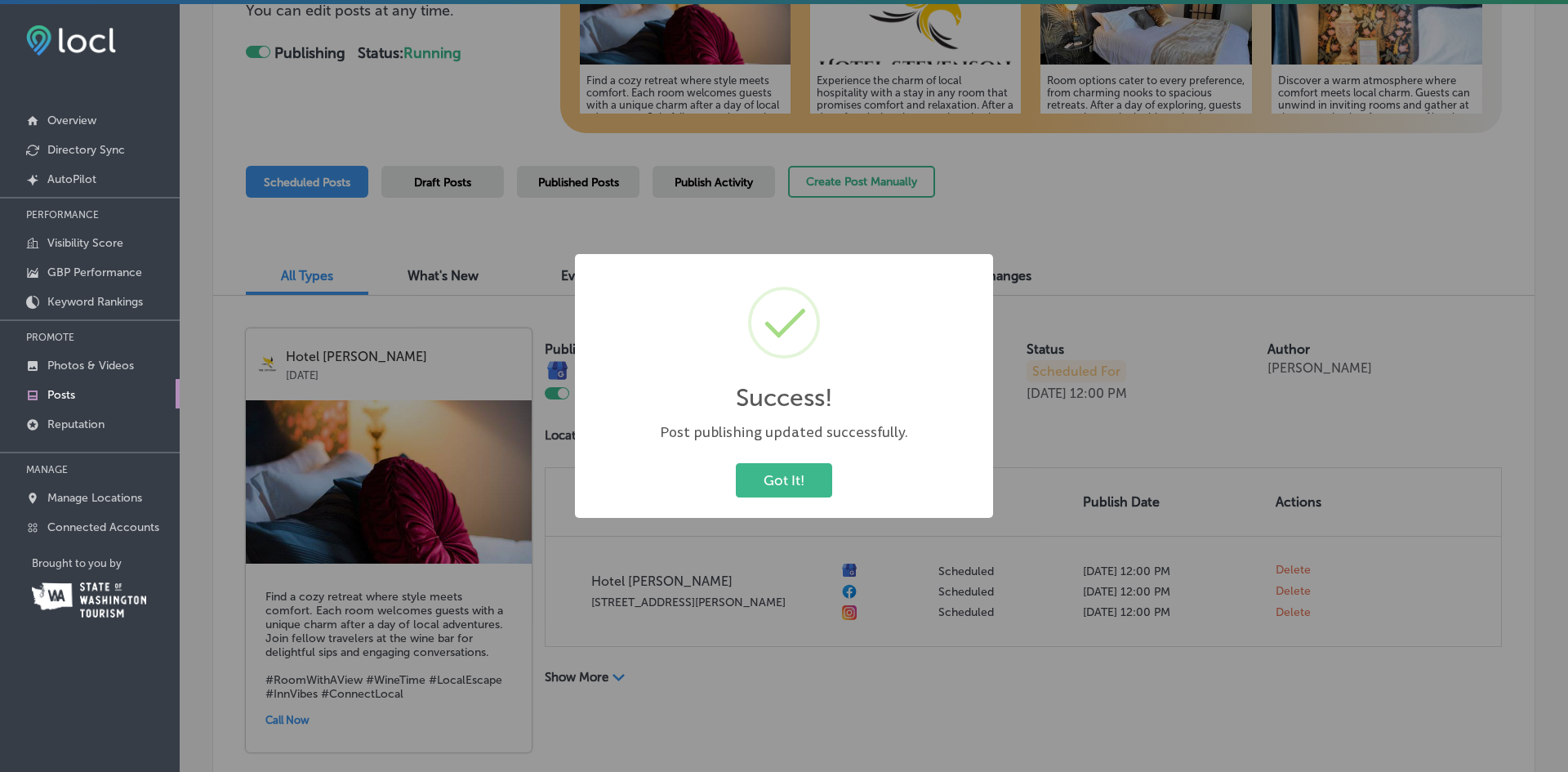
click at [771, 481] on button "Got It!" at bounding box center [784, 480] width 96 height 34
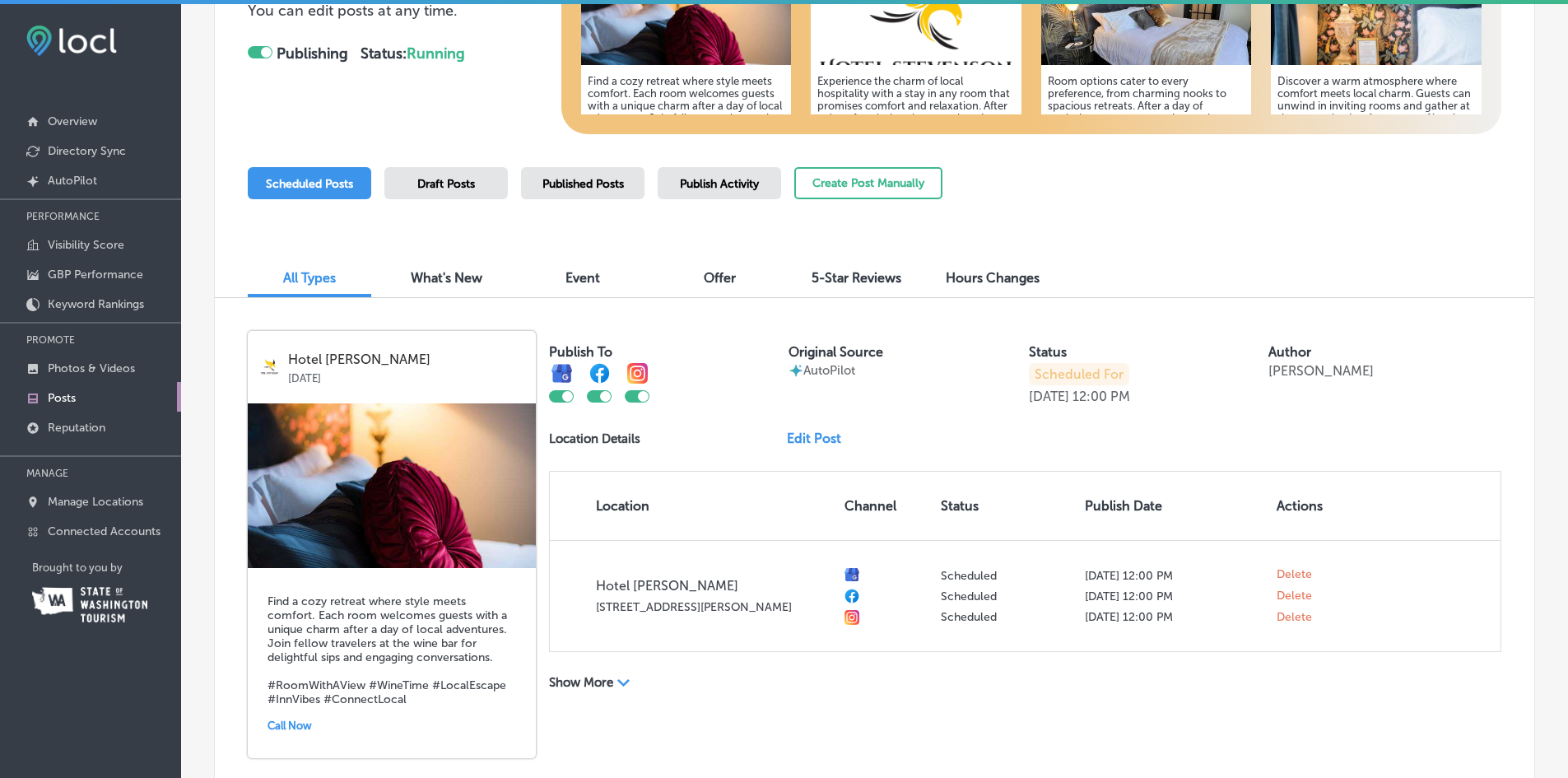
scroll to position [658, 0]
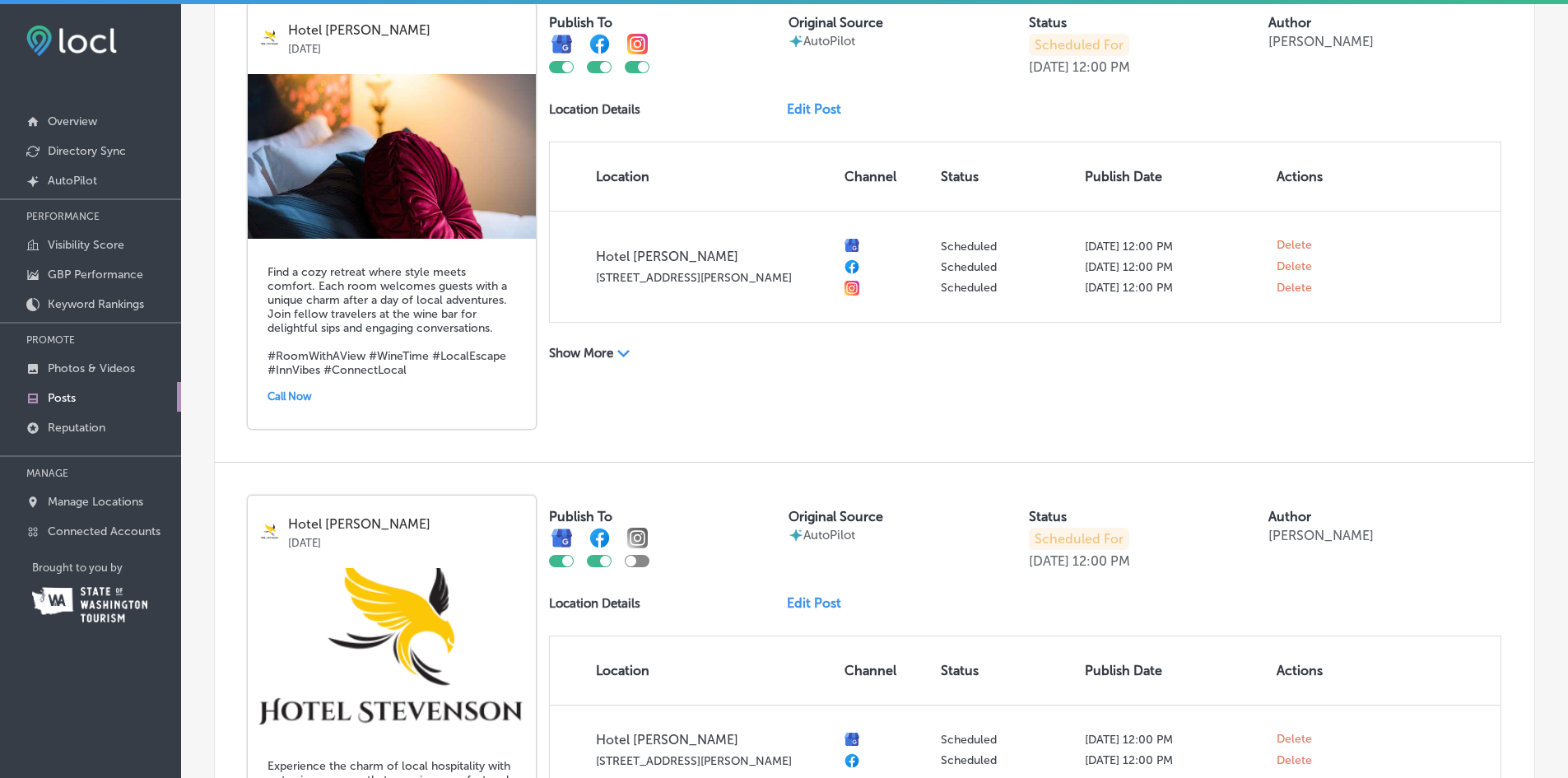
click at [637, 561] on div at bounding box center [636, 561] width 25 height 13
checkbox input "true"
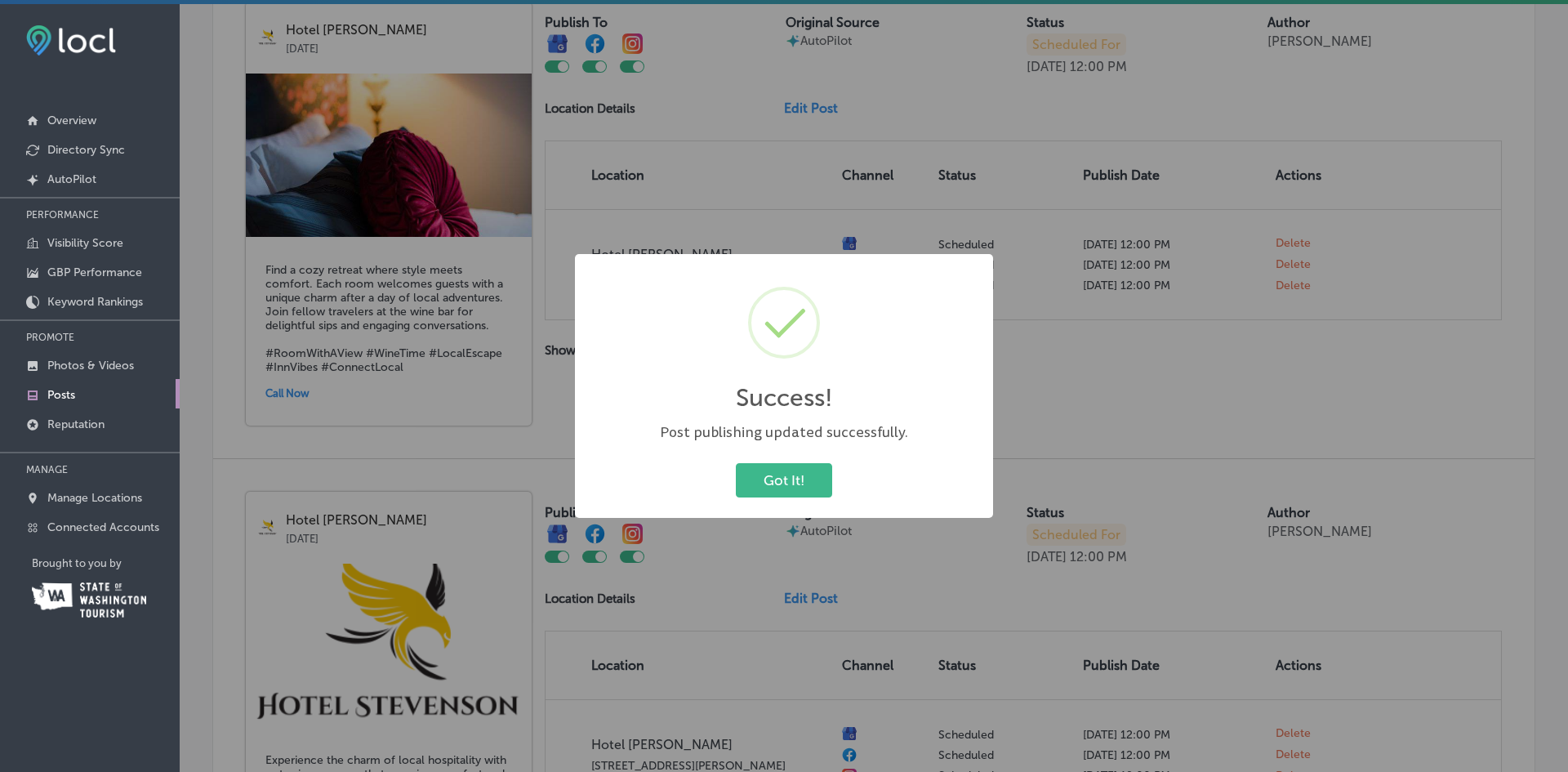
click at [762, 485] on button "Got It!" at bounding box center [784, 480] width 96 height 34
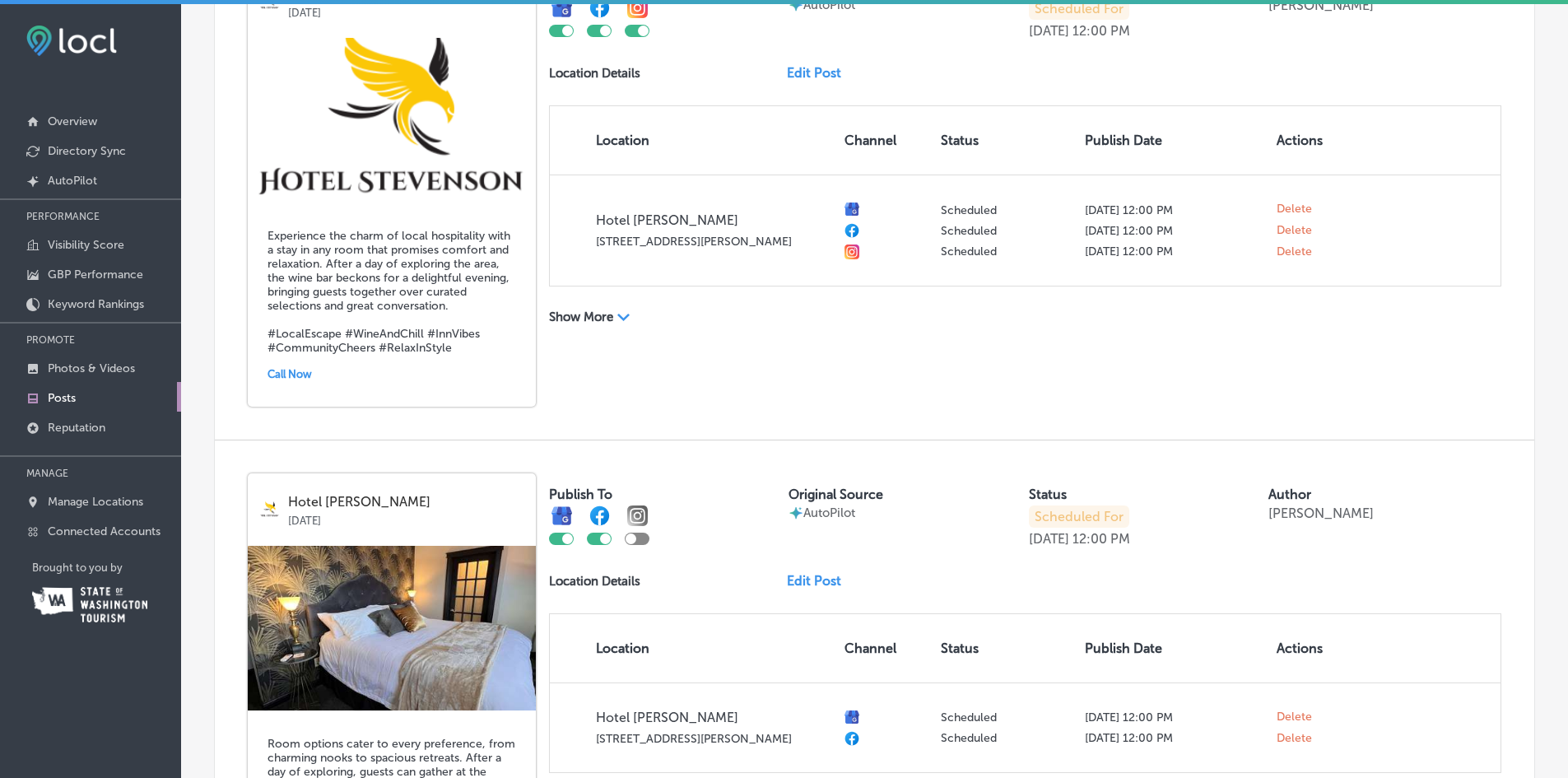
scroll to position [1234, 0]
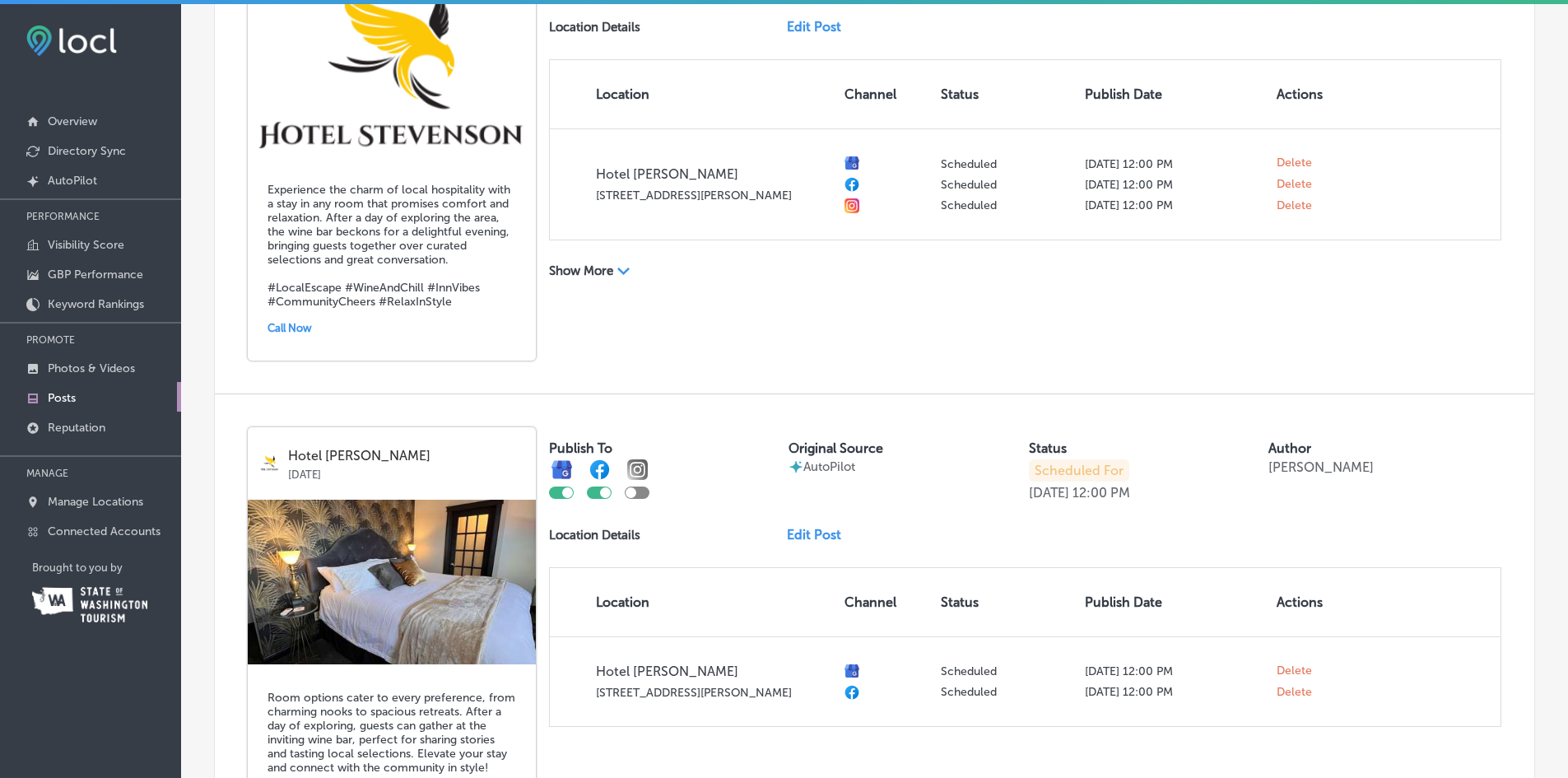
click at [634, 492] on div at bounding box center [630, 493] width 11 height 11
checkbox input "true"
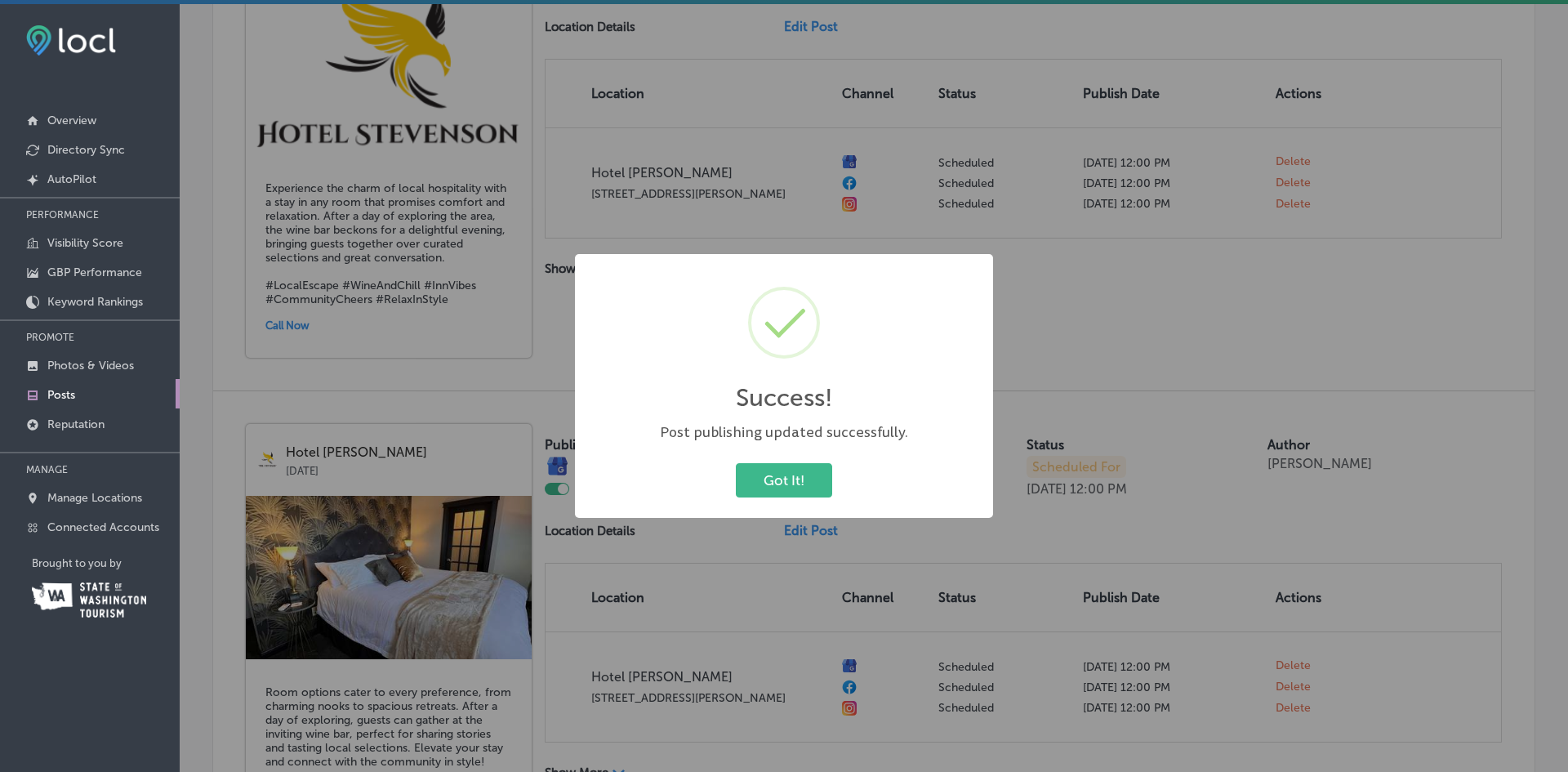
click at [775, 481] on button "Got It!" at bounding box center [784, 480] width 96 height 34
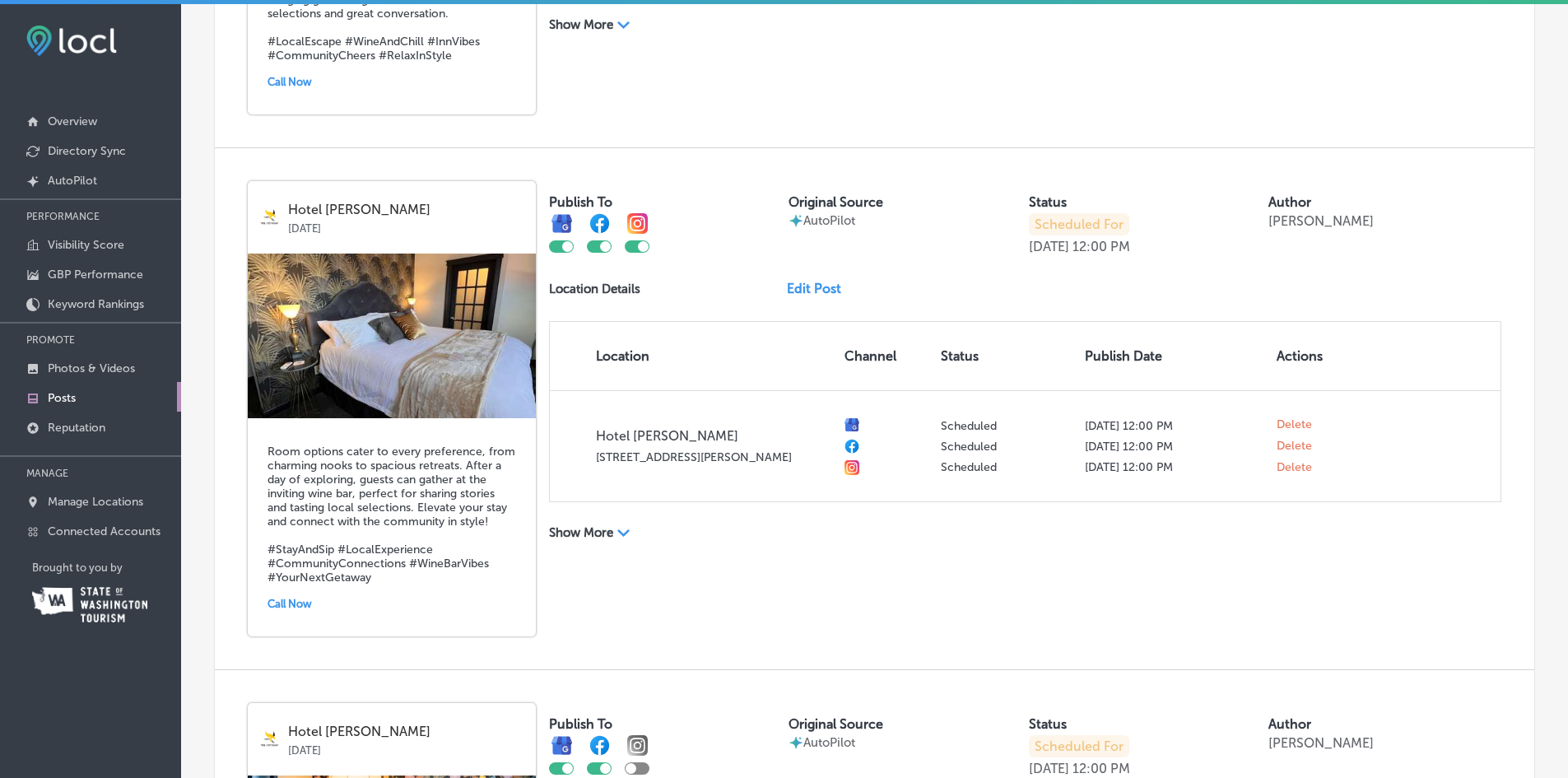
scroll to position [1481, 0]
click at [815, 287] on link "Edit Post" at bounding box center [820, 287] width 67 height 15
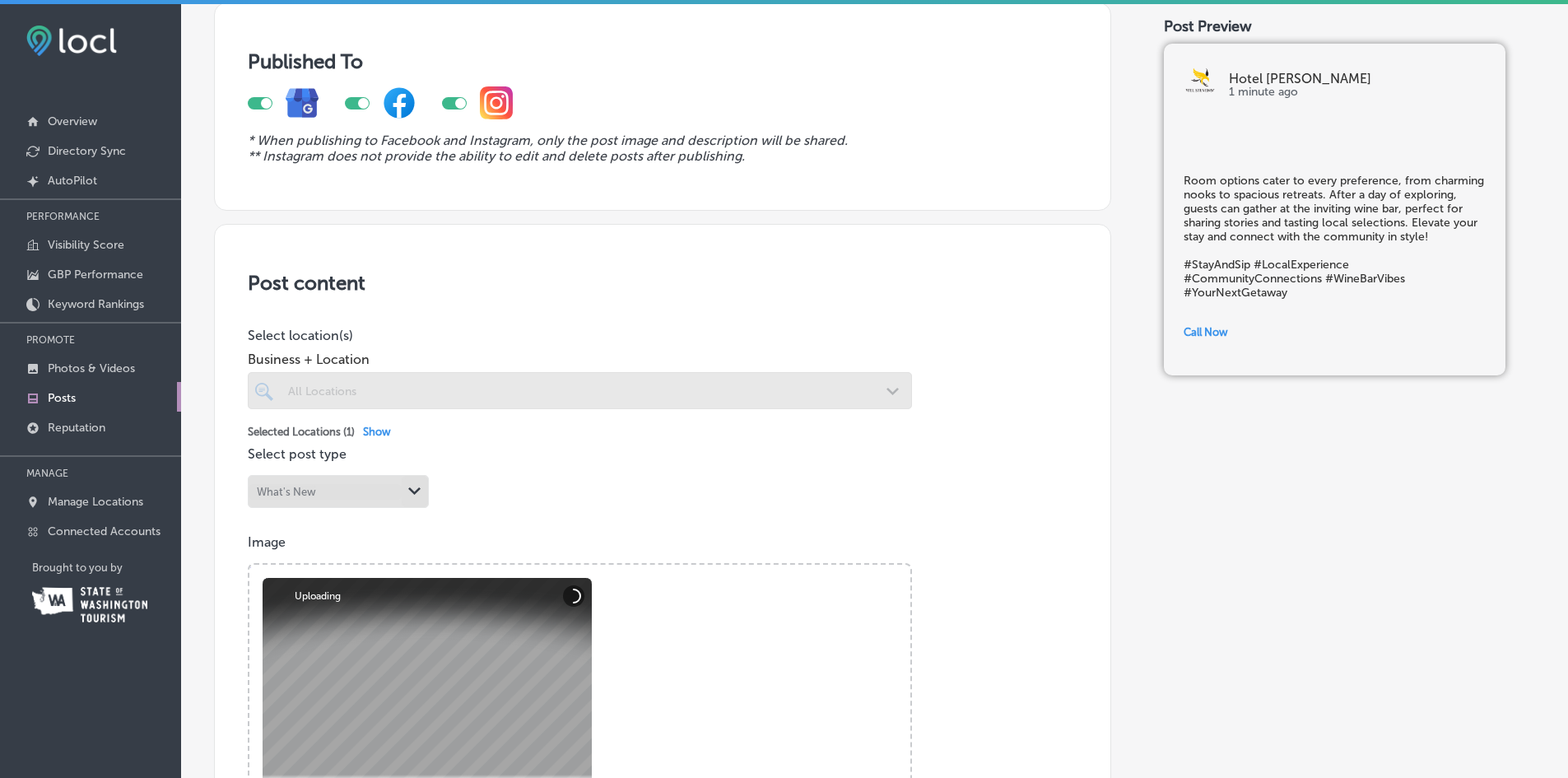
scroll to position [330, 0]
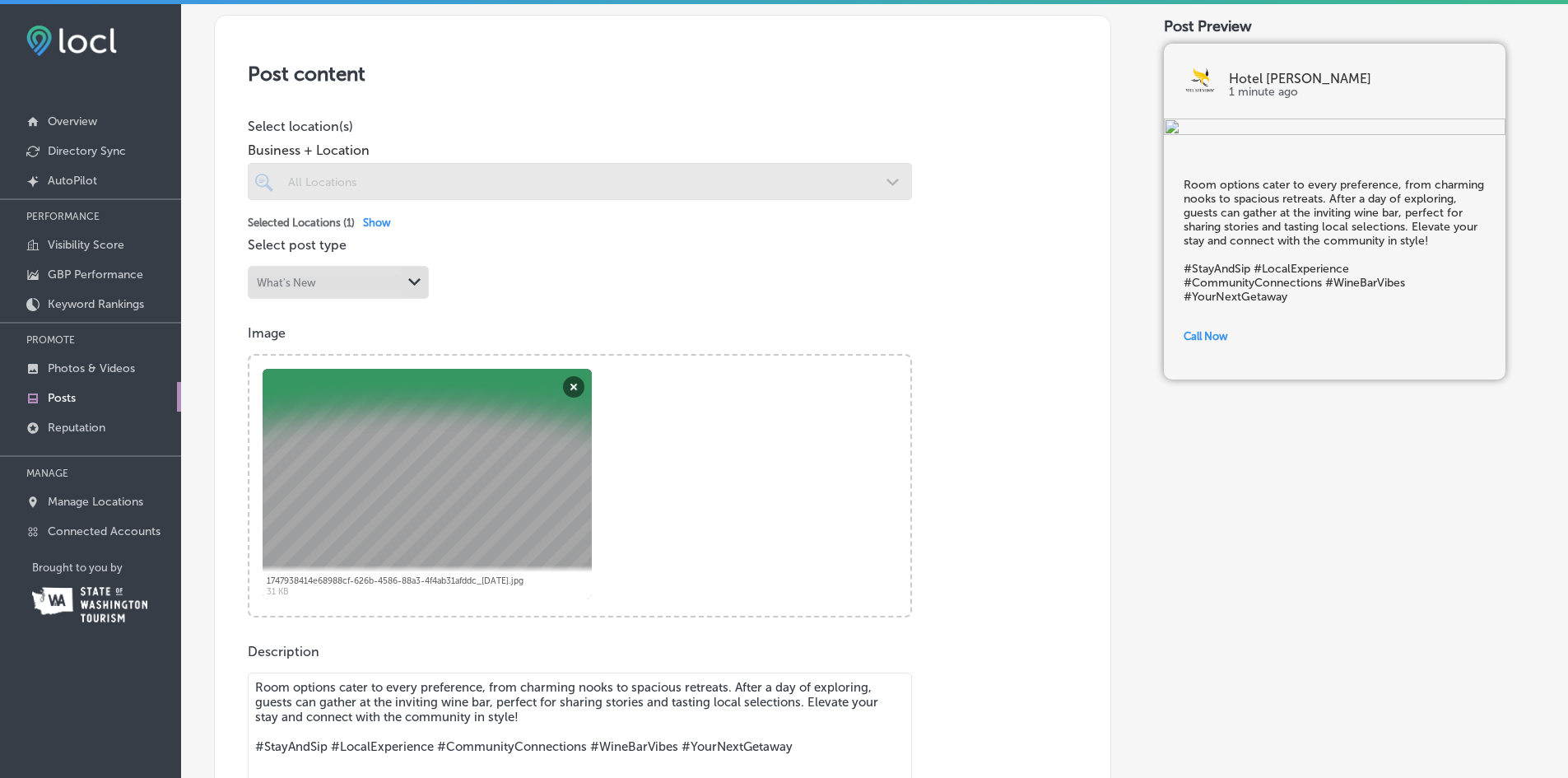
click at [471, 480] on div at bounding box center [427, 483] width 330 height 230
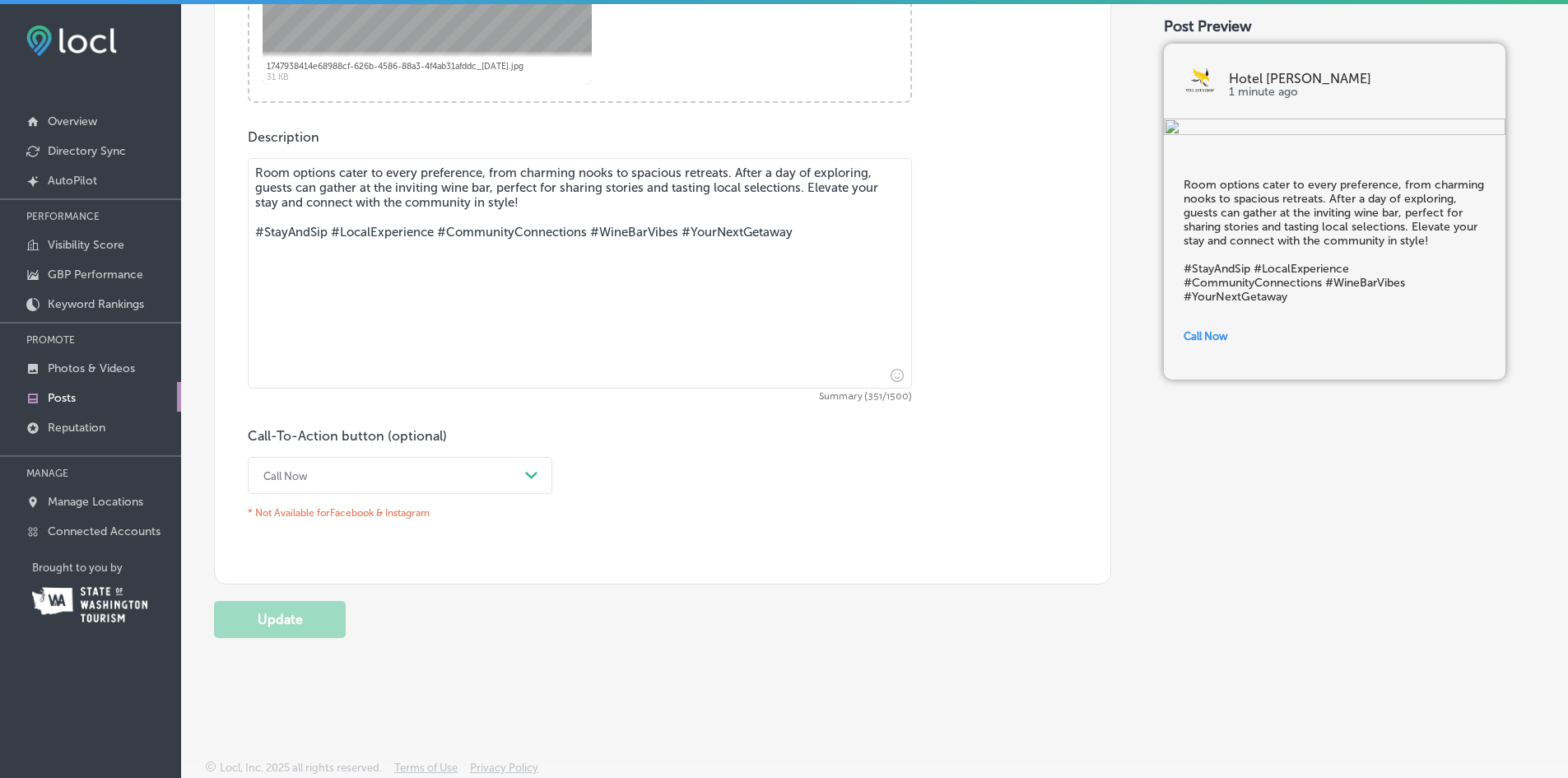
scroll to position [432, 0]
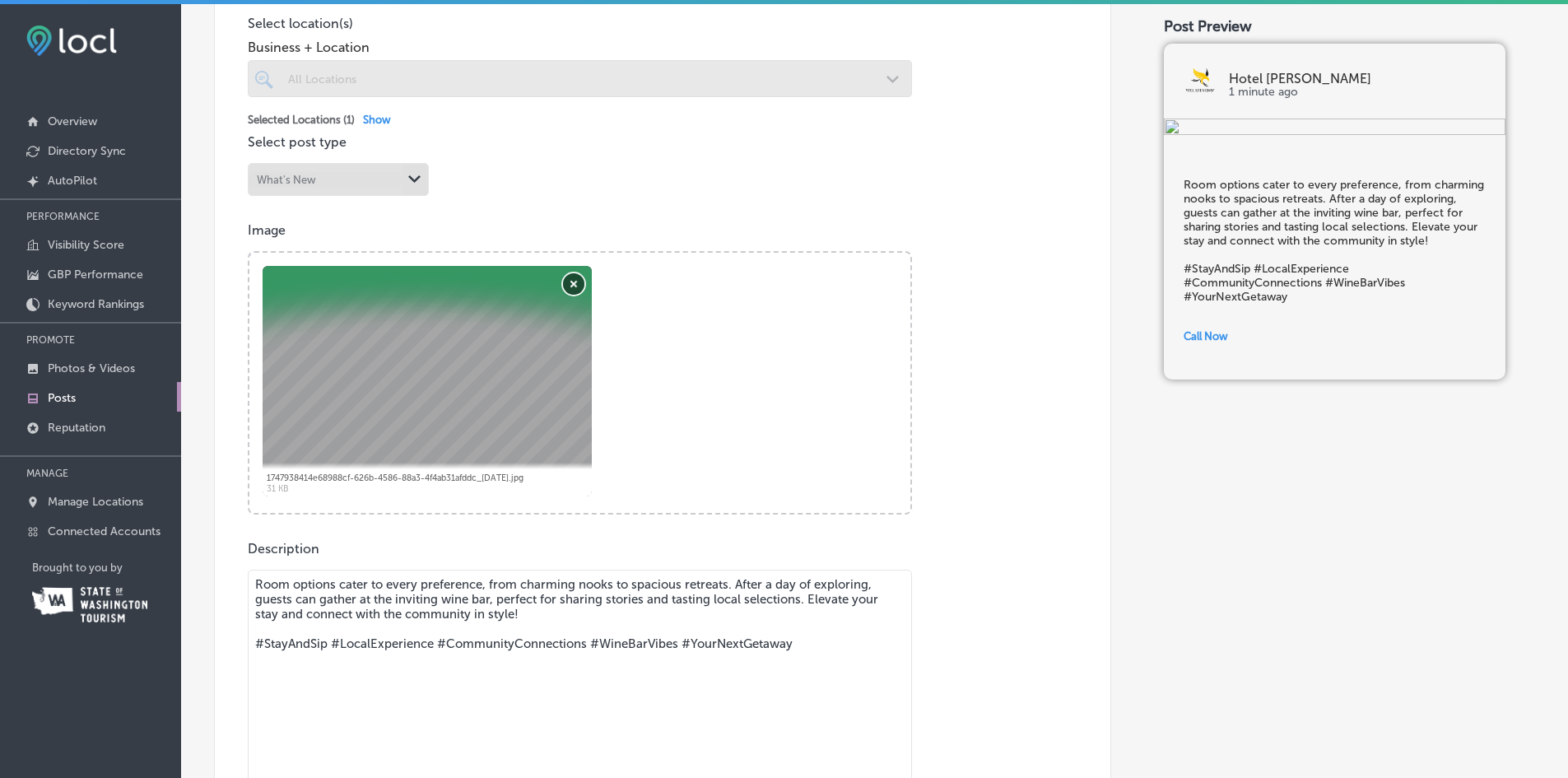
click at [573, 285] on button "Remove" at bounding box center [573, 284] width 21 height 21
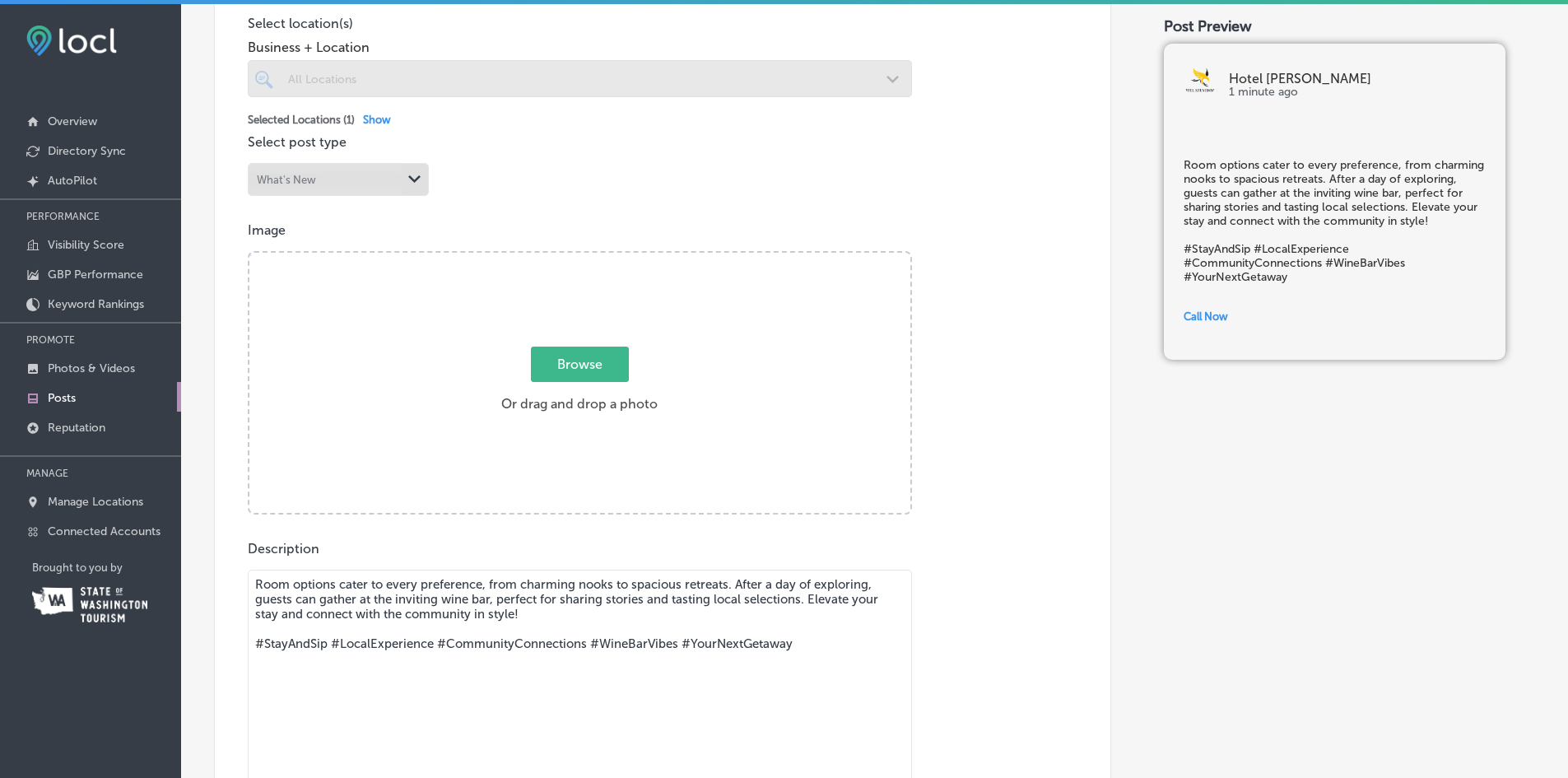
click at [572, 367] on span "Browse" at bounding box center [579, 364] width 98 height 36
click at [572, 257] on input "Browse Or drag and drop a photo" at bounding box center [580, 255] width 661 height 5
type input "C:\fakepath\Hotel Stevenson Augsut 2025-1110.jpg"
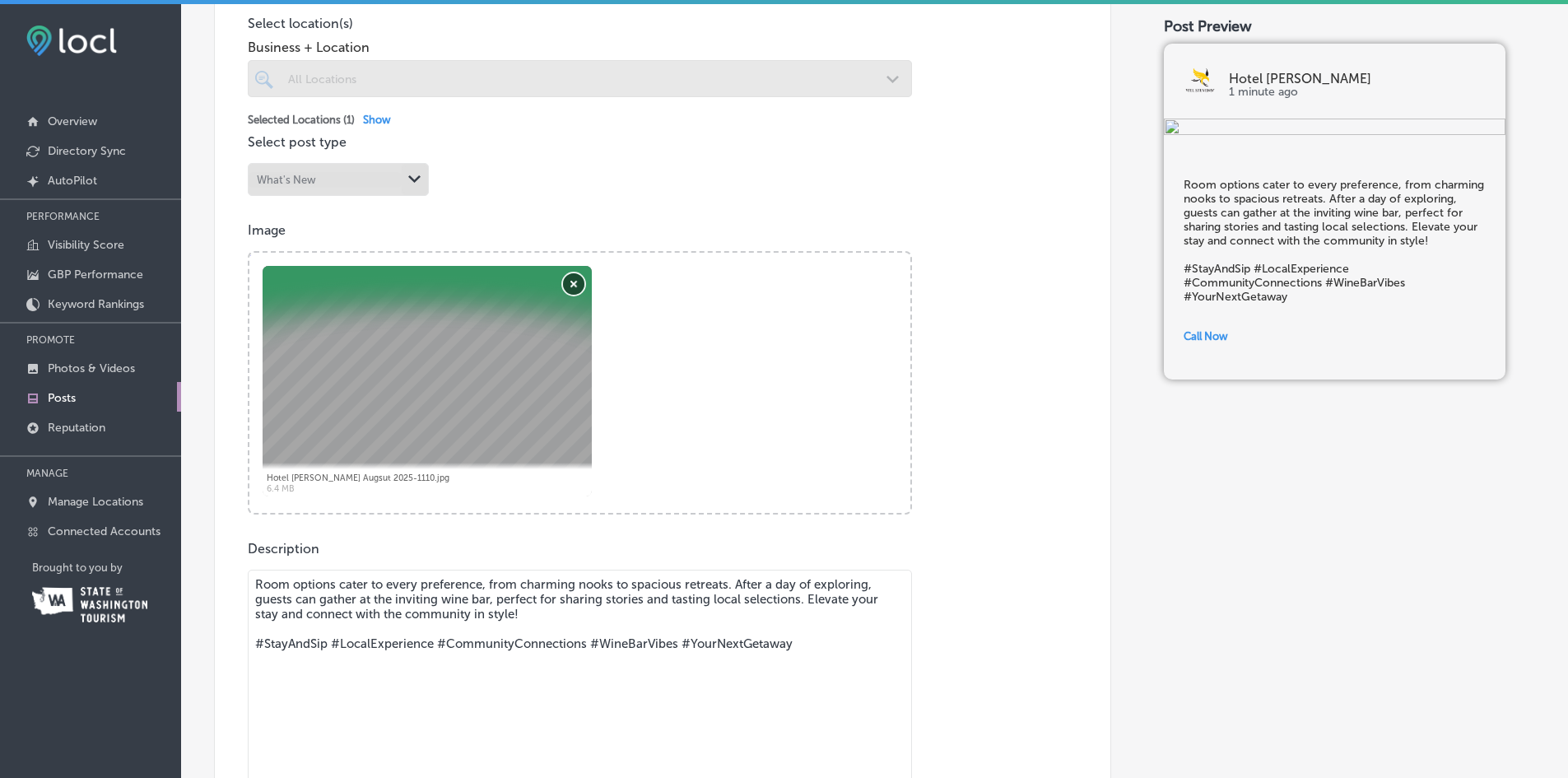
click at [573, 279] on button "Remove" at bounding box center [573, 284] width 21 height 21
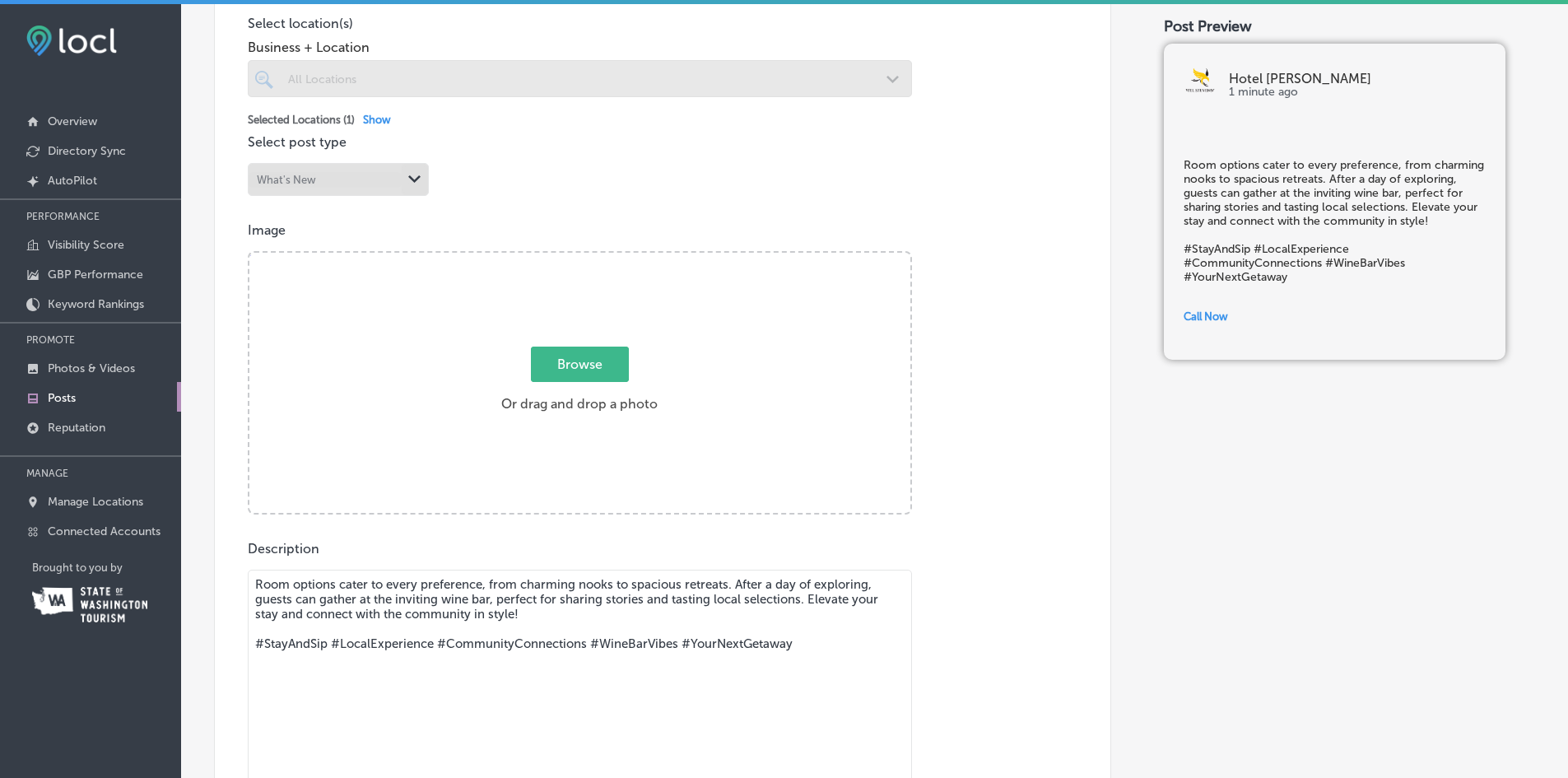
click at [561, 365] on span "Browse" at bounding box center [579, 364] width 98 height 36
click at [561, 257] on input "Browse Or drag and drop a photo" at bounding box center [580, 255] width 661 height 5
type input "C:\fakepath\Hotel Stevenson Augsut 2025-1057.jpg"
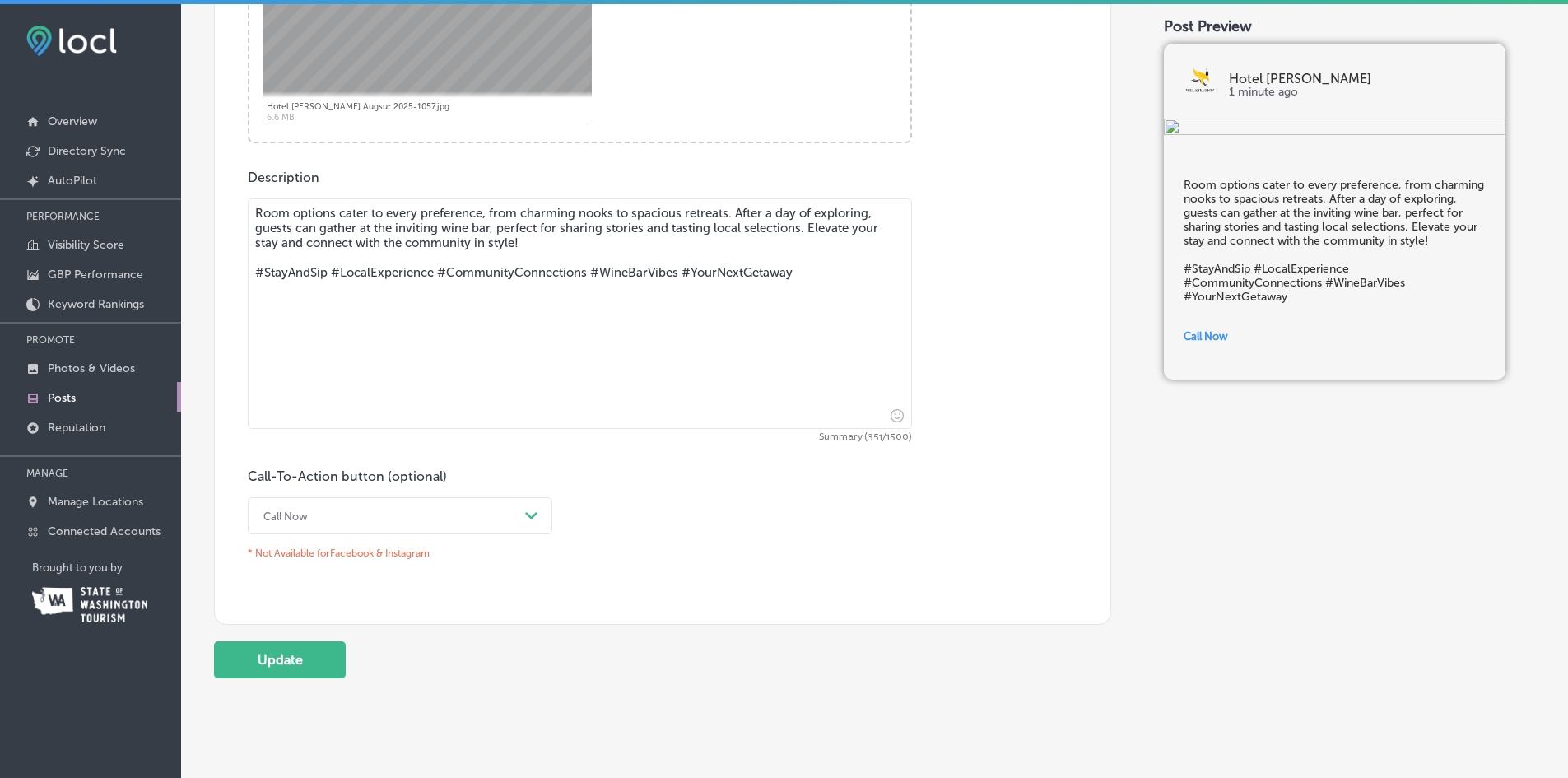
scroll to position [843, 0]
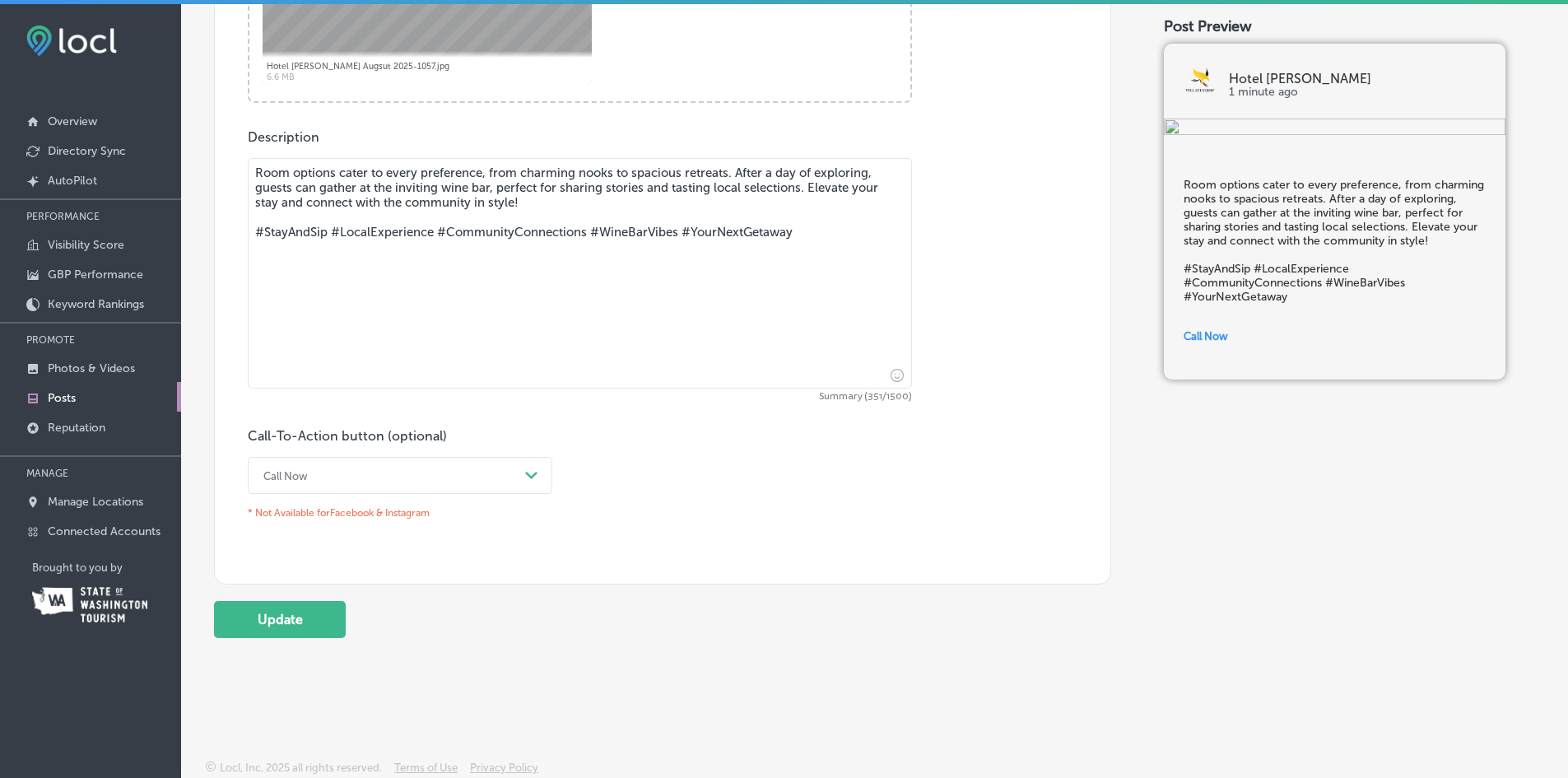
click at [305, 622] on button "Update" at bounding box center [279, 619] width 132 height 37
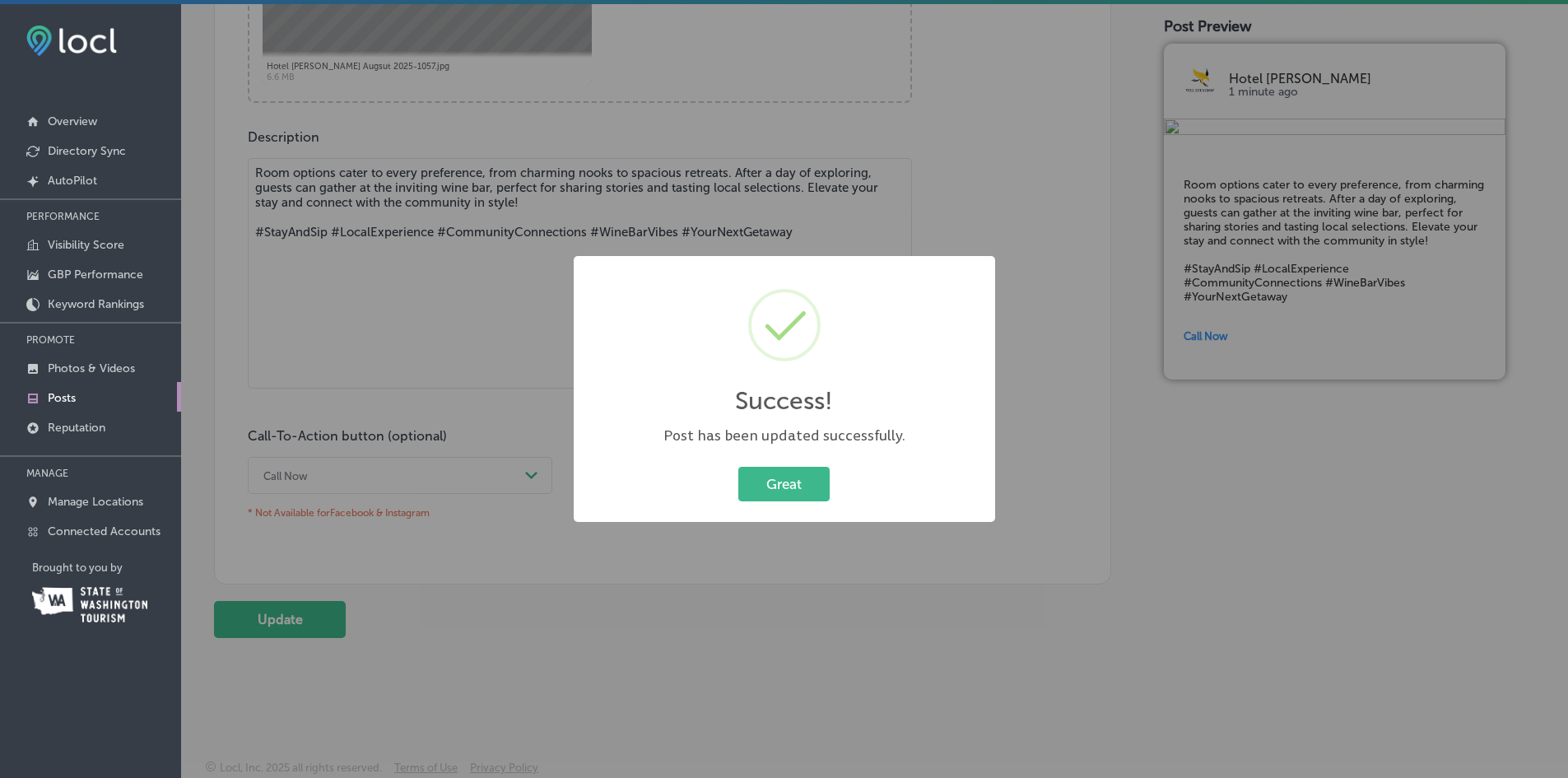
click at [782, 482] on button "Great" at bounding box center [784, 483] width 92 height 34
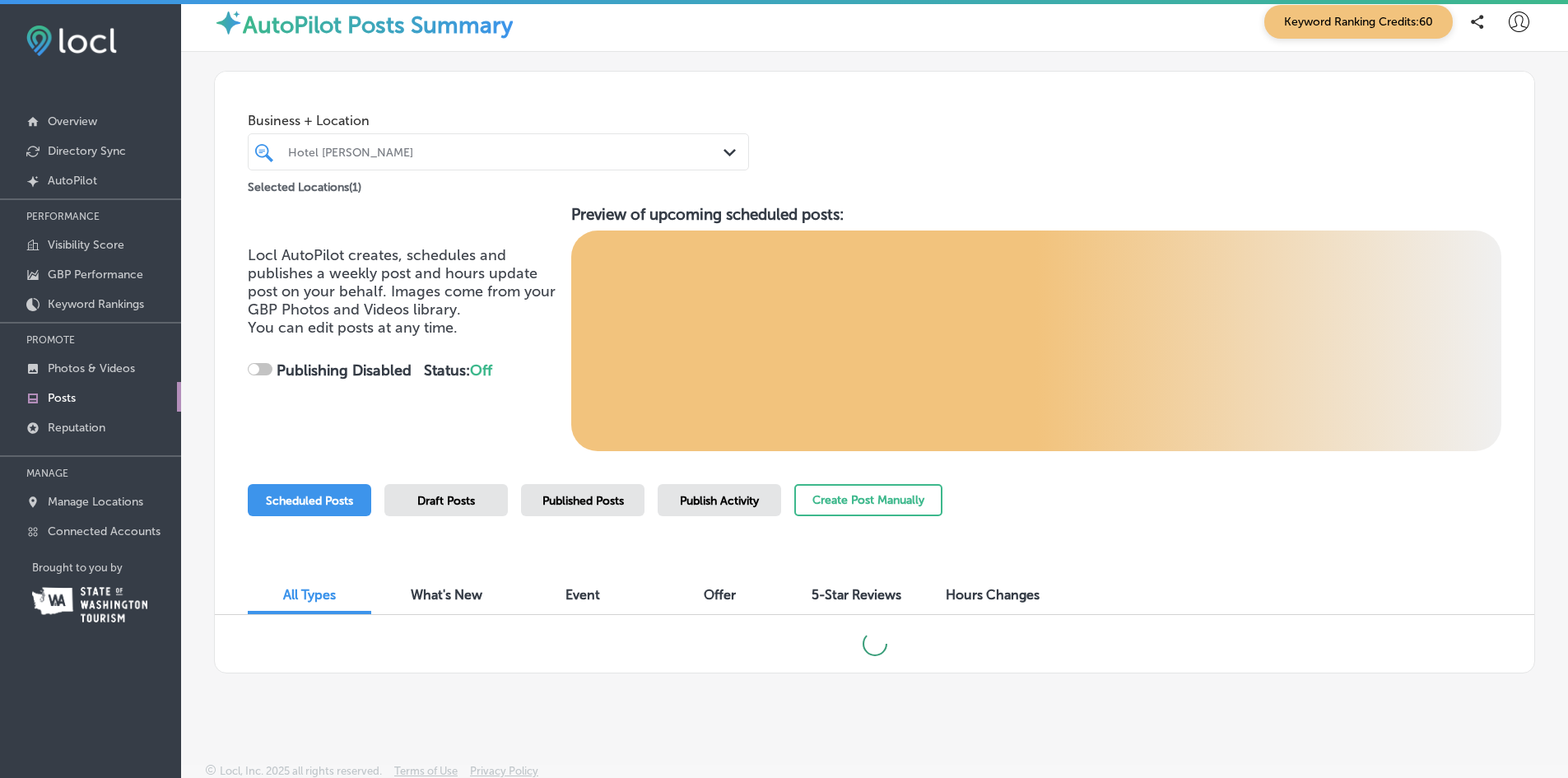
checkbox input "true"
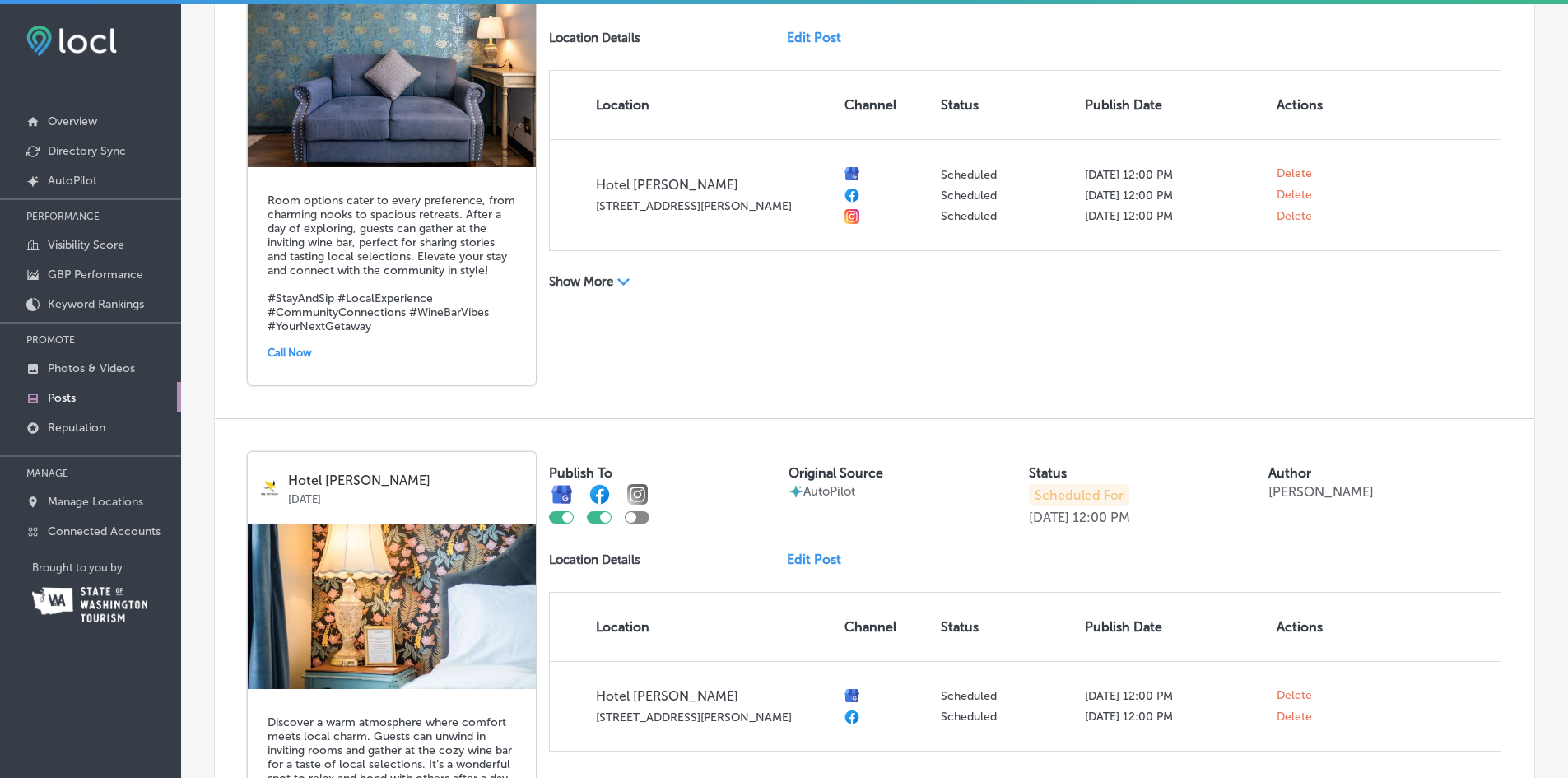
scroll to position [1908, 0]
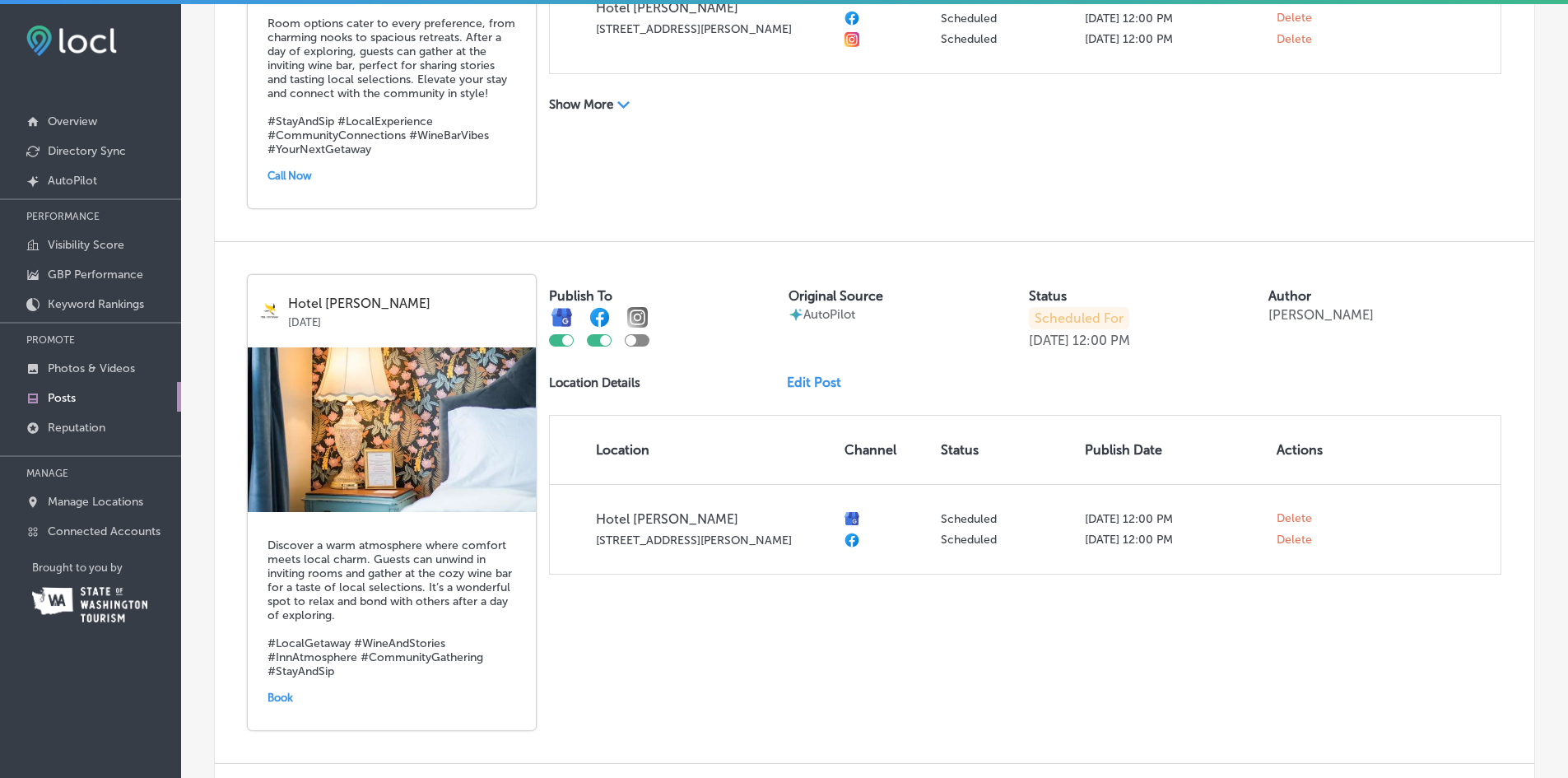
click at [630, 340] on div at bounding box center [630, 340] width 11 height 11
checkbox input "true"
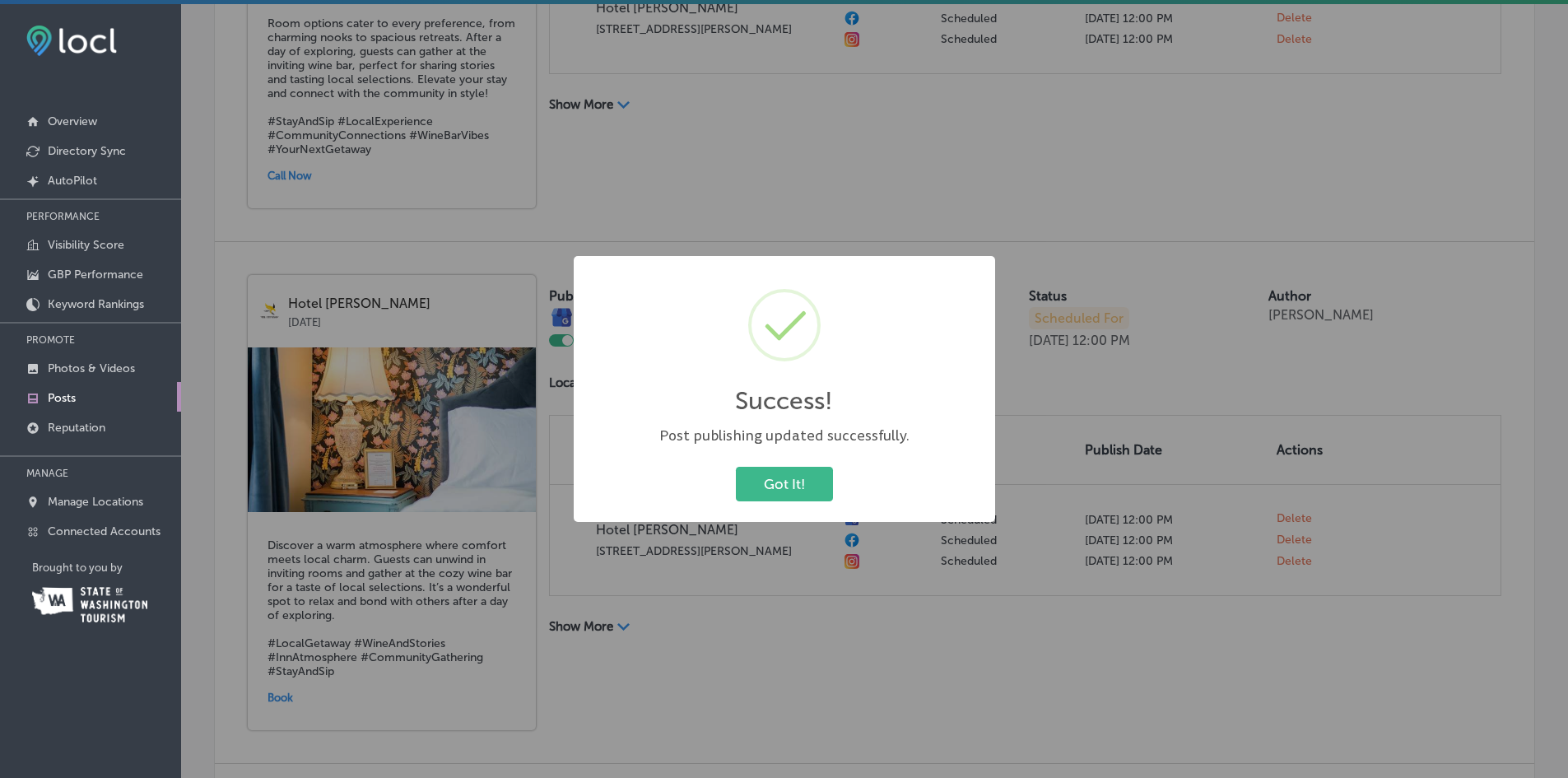
click at [776, 479] on button "Got It!" at bounding box center [784, 483] width 97 height 34
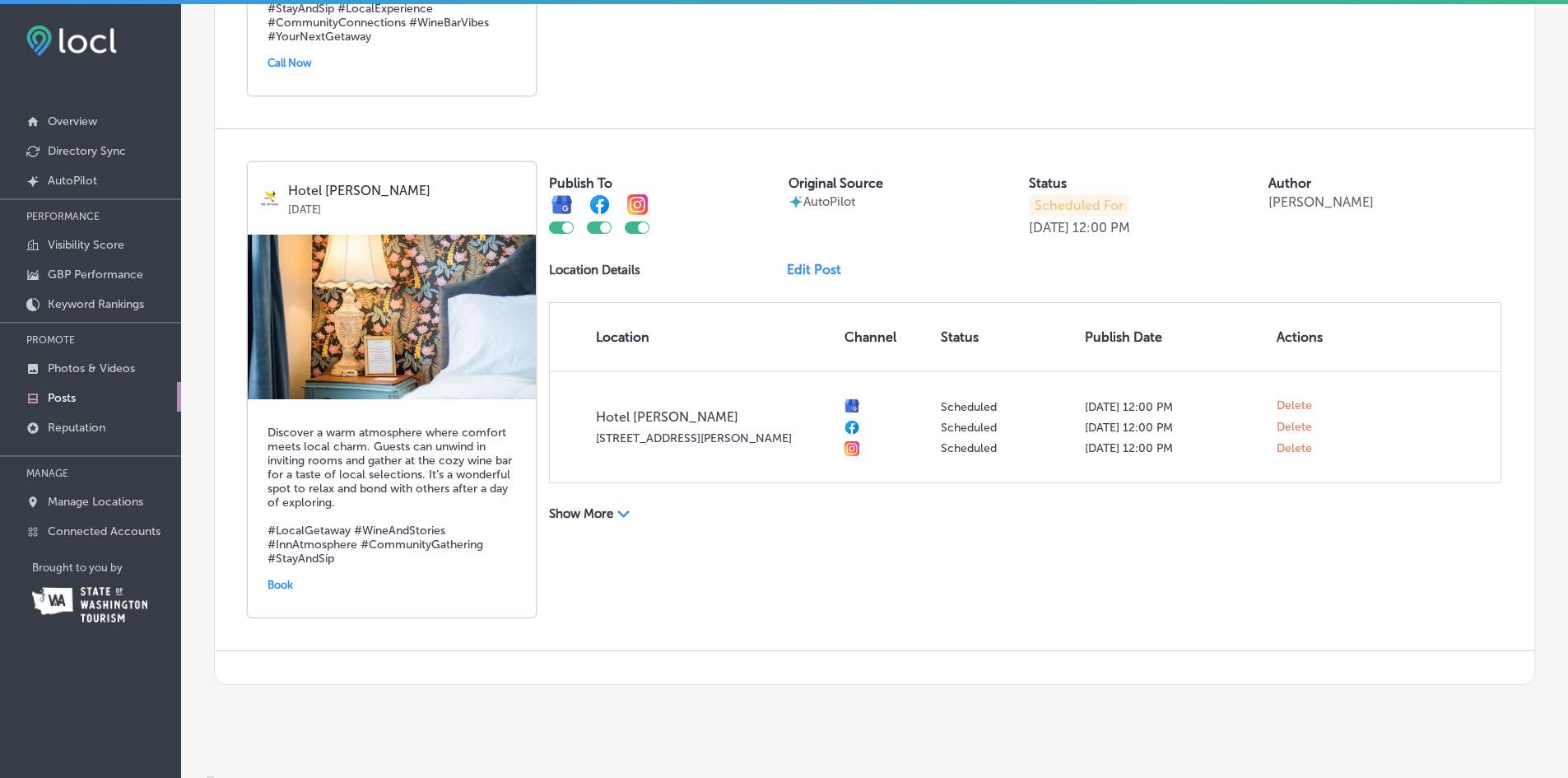
scroll to position [2036, 0]
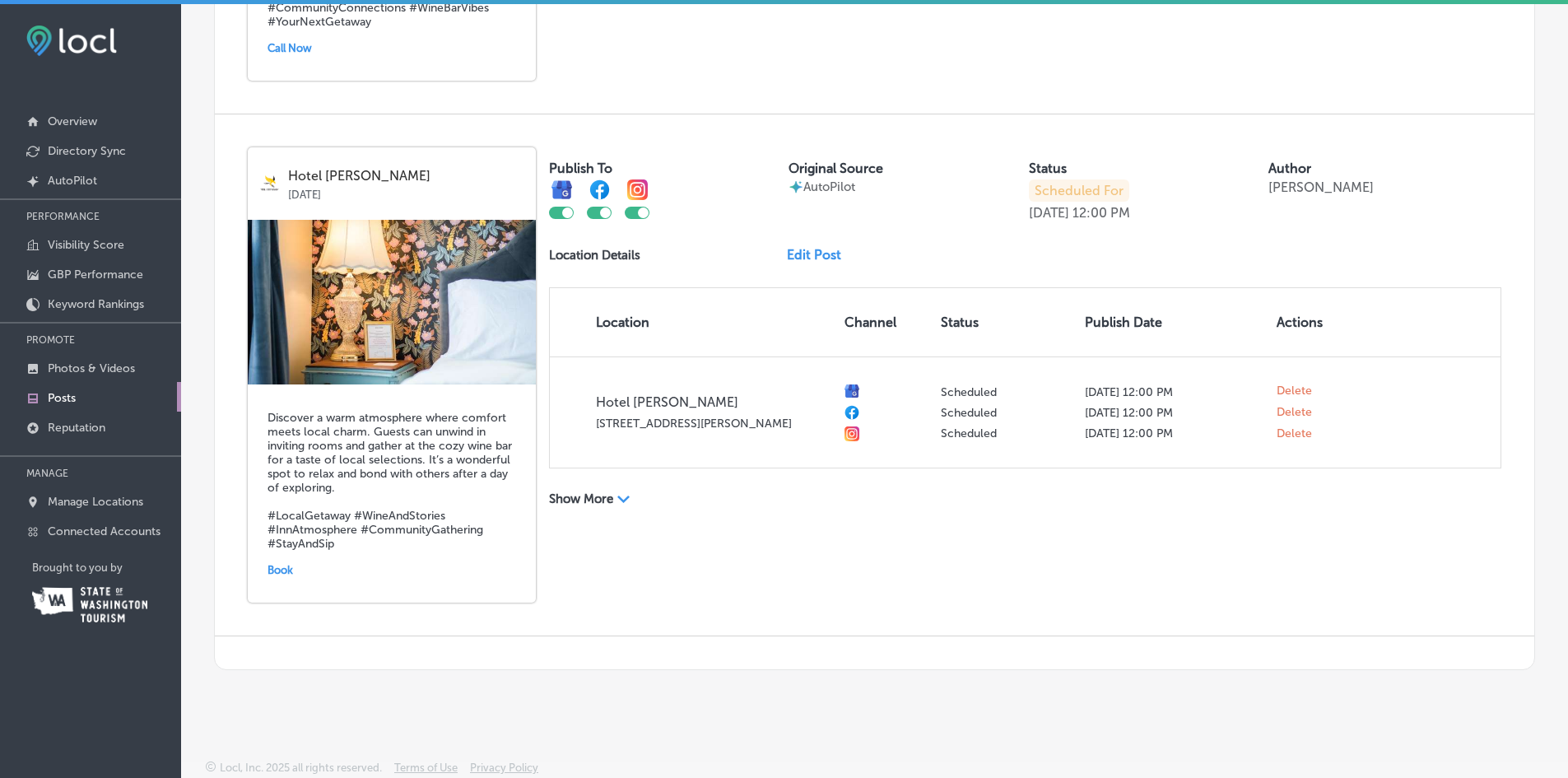
click at [623, 494] on div "Path Created with Sketch." at bounding box center [624, 497] width 14 height 14
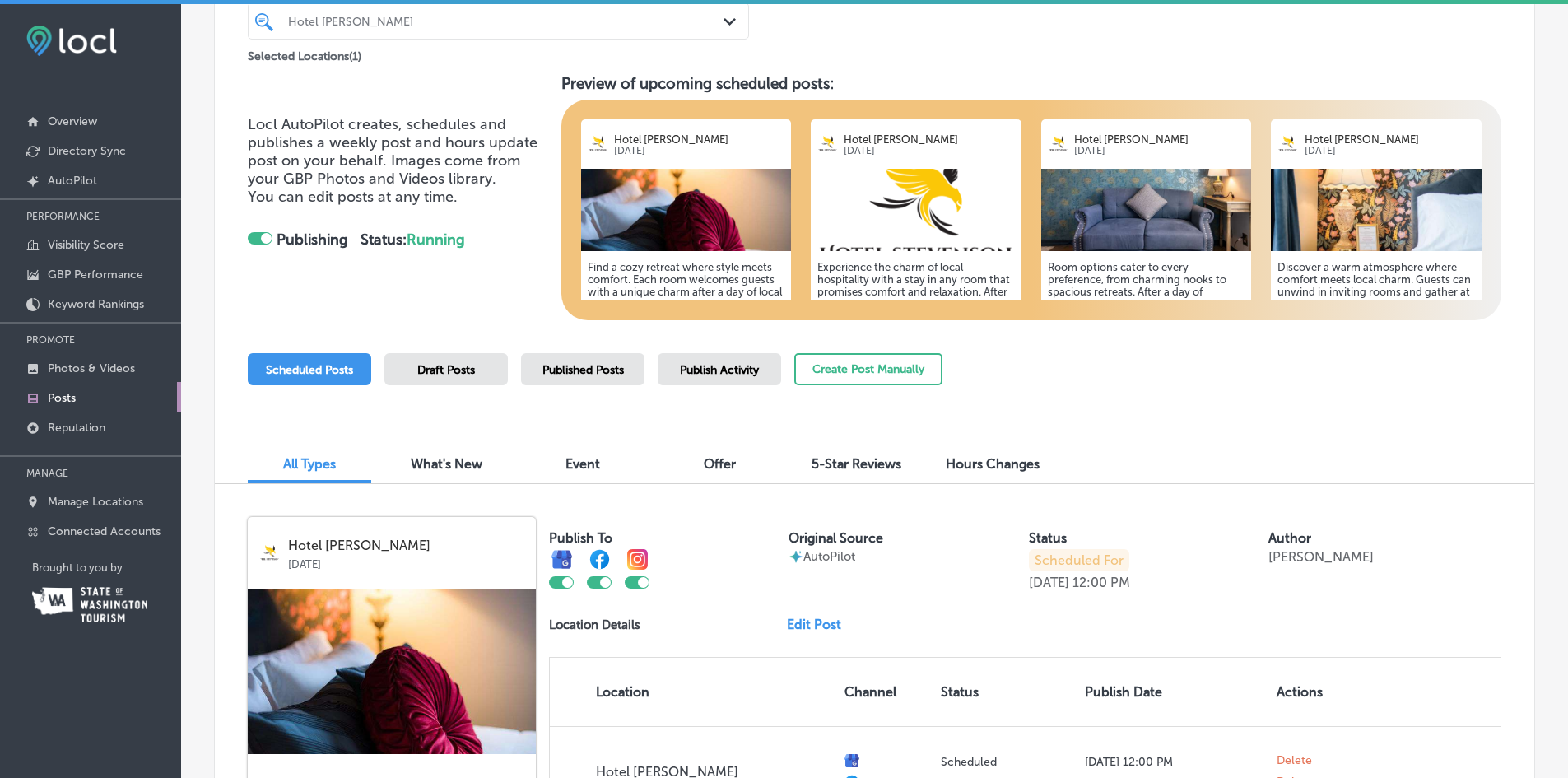
scroll to position [0, 0]
